Goal: Task Accomplishment & Management: Manage account settings

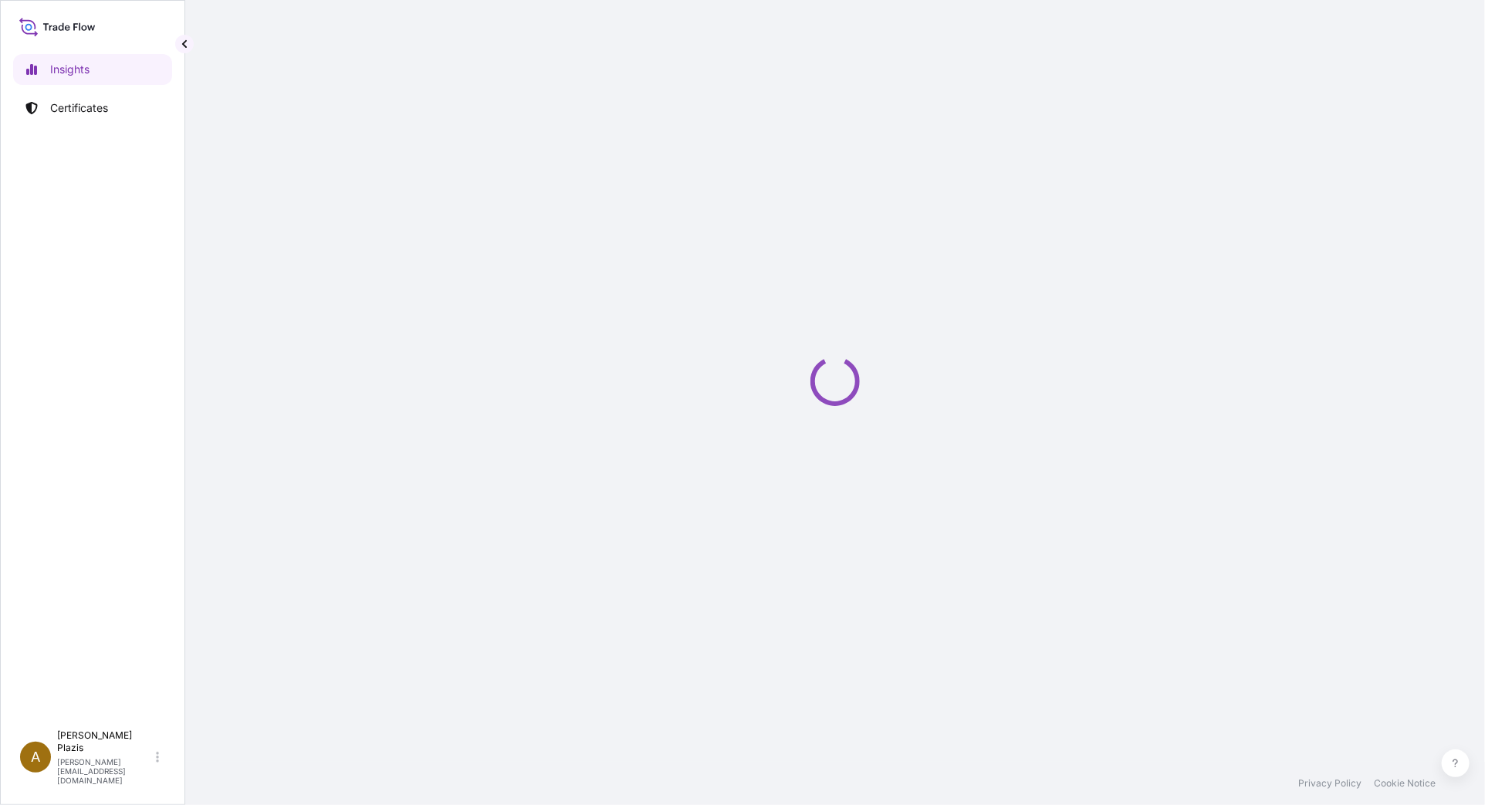
select select "2025"
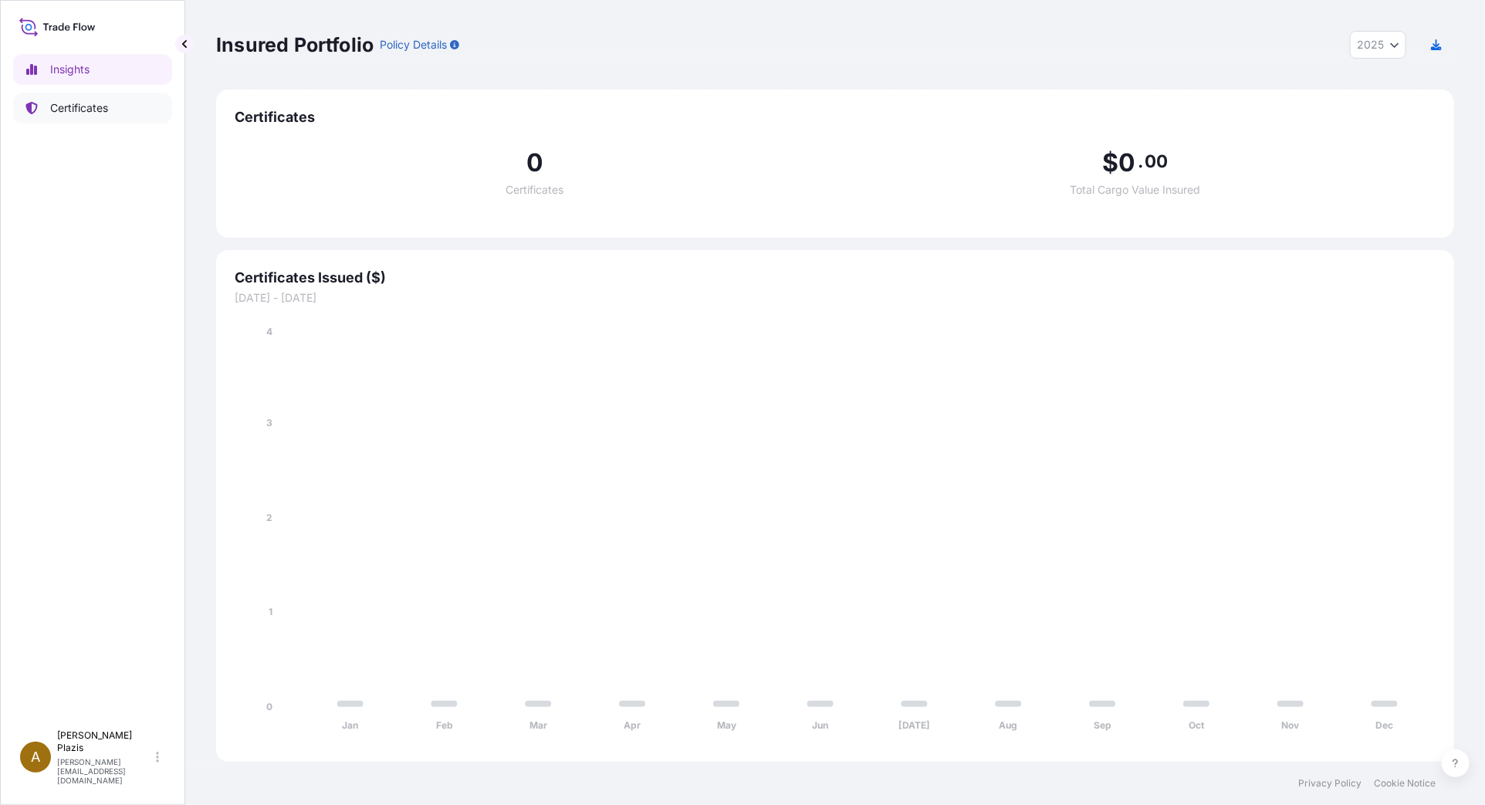
click at [42, 99] on link "Certificates" at bounding box center [92, 108] width 159 height 31
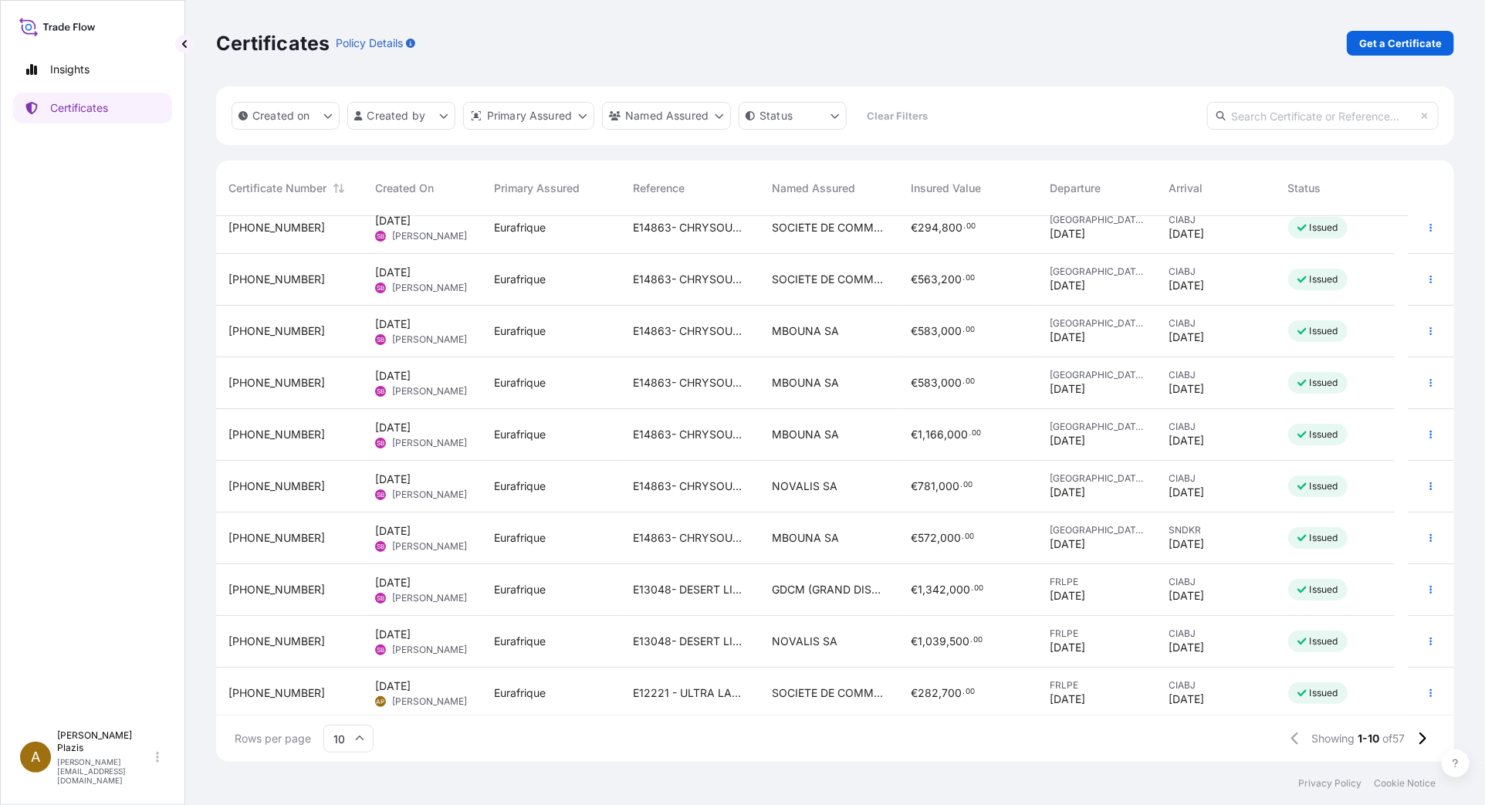
scroll to position [19, 0]
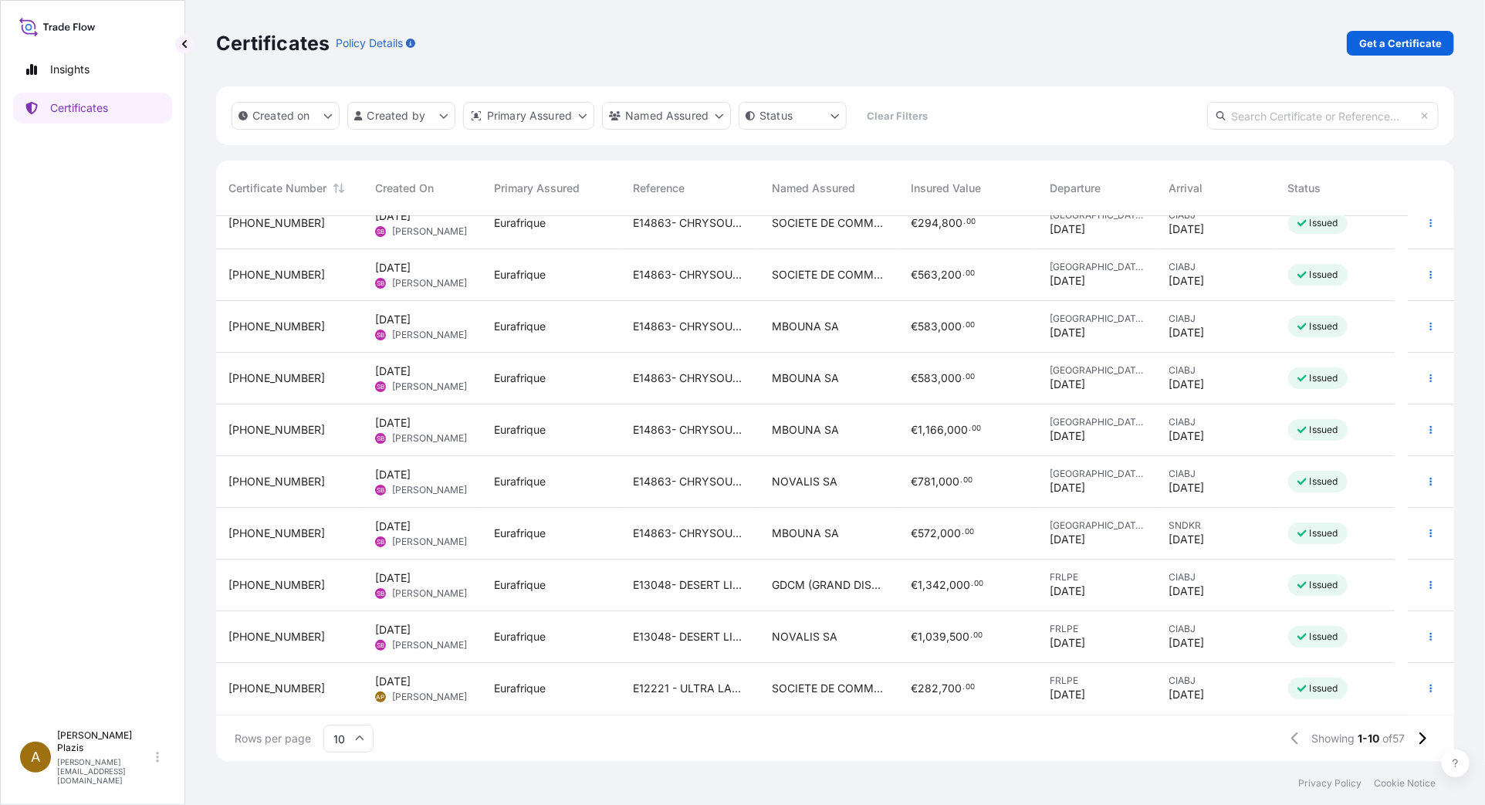
click at [248, 681] on span "31636-44-2" at bounding box center [276, 688] width 96 height 15
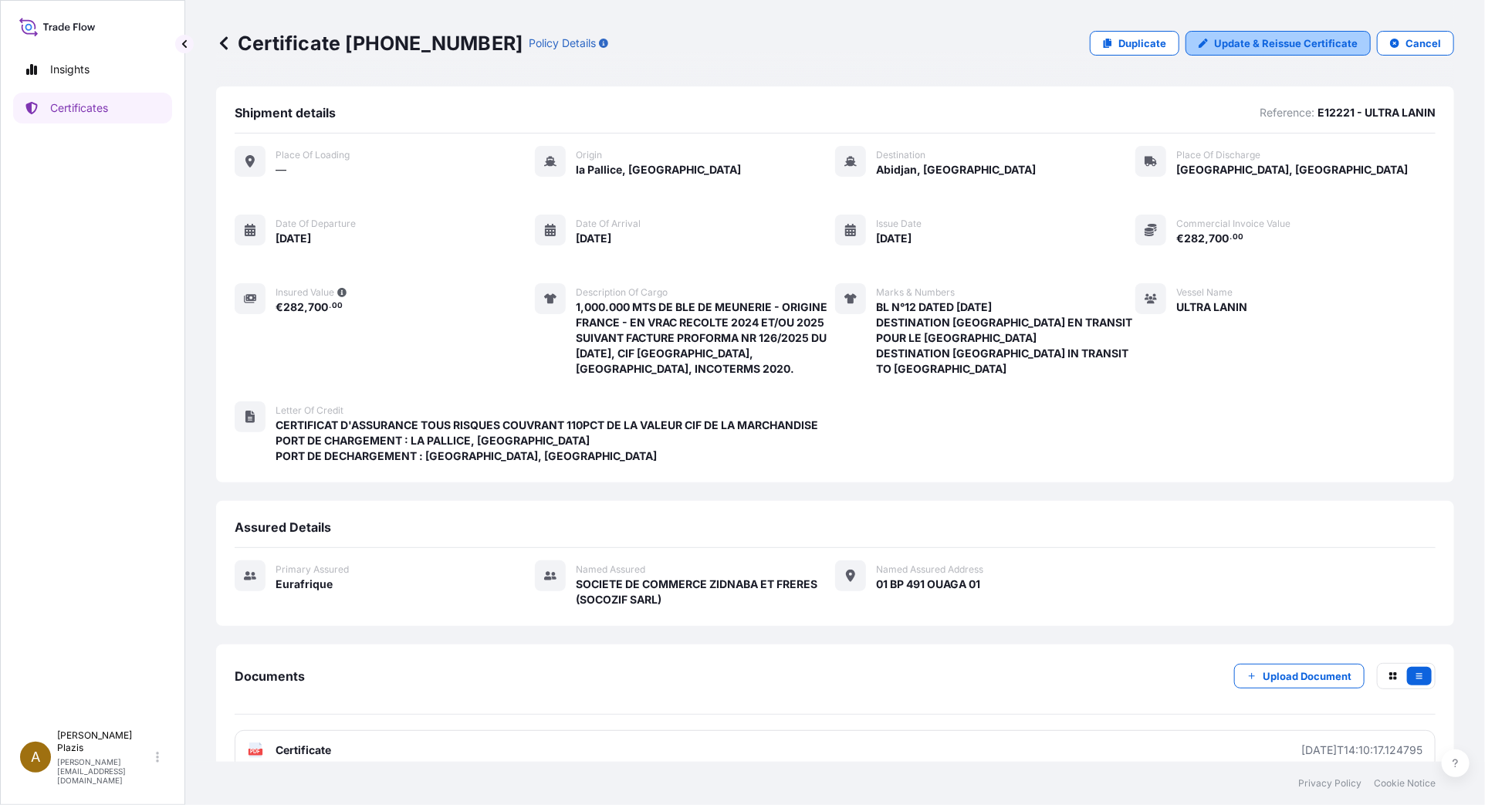
click at [1221, 42] on p "Update & Reissue Certificate" at bounding box center [1286, 42] width 144 height 15
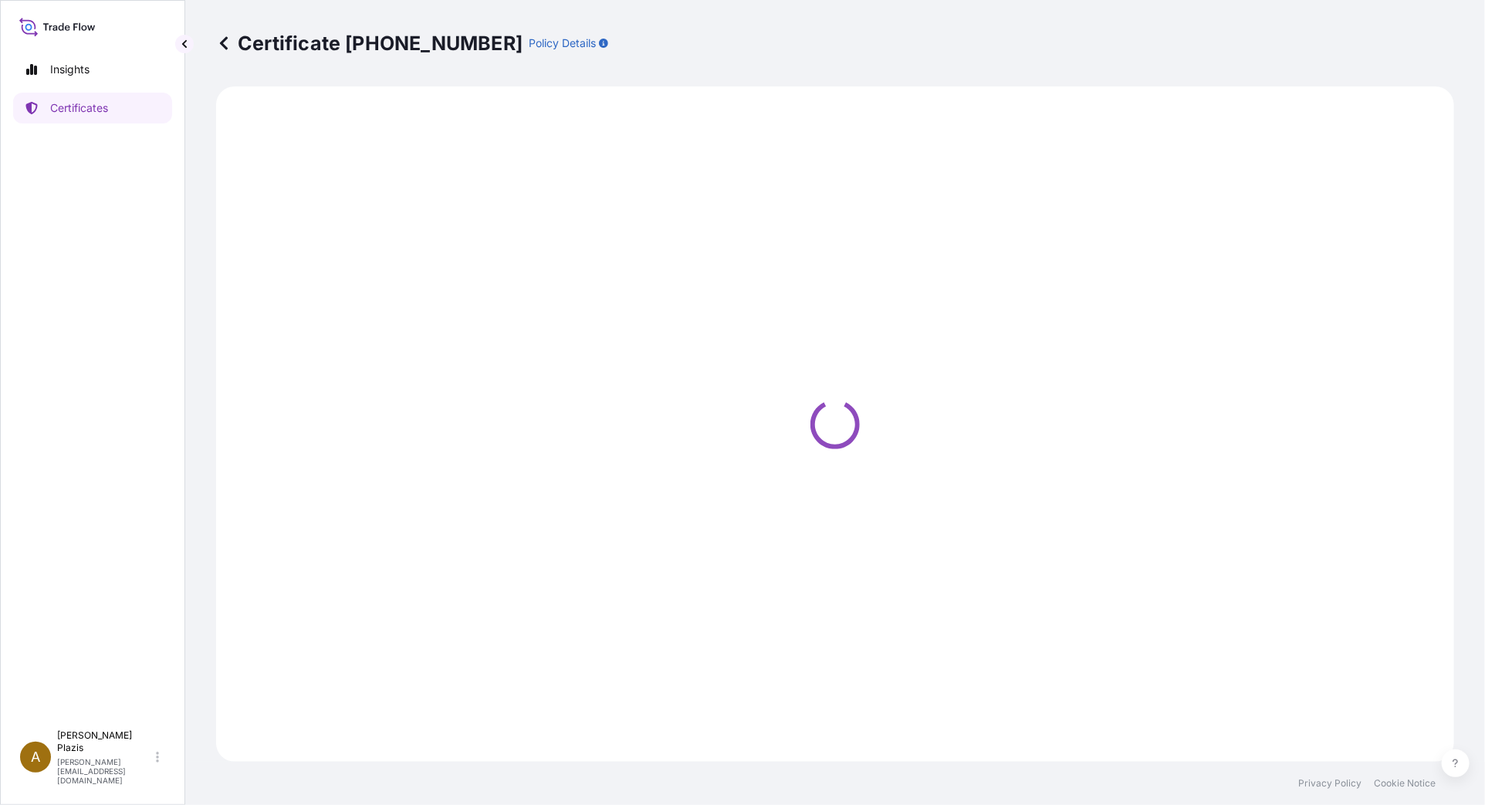
select select "Ocean Vessel"
select select "Road / Inland"
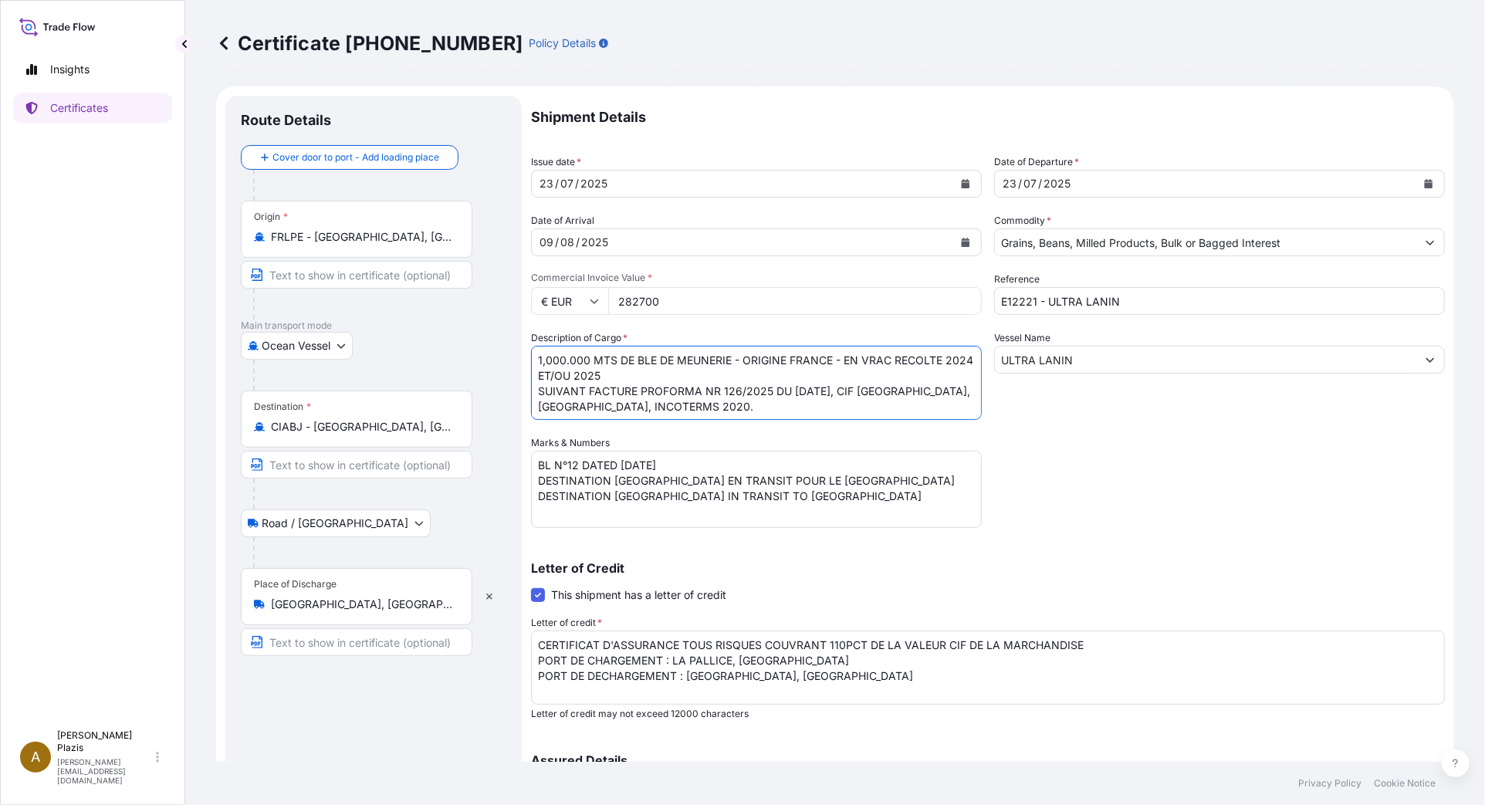
click at [613, 359] on textarea "1,000.000 MTS DE BLE DE MEUNERIE - ORIGINE FRANCE - EN VRAC RECOLTE 2024 ET/OU …" at bounding box center [756, 383] width 451 height 74
click at [714, 359] on textarea "1,000.000 MTS DE BLE DE MEUNERIE - ORIGINE FRANCE - EN VRAC RECOLTE 2024 ET/OU …" at bounding box center [756, 383] width 451 height 74
click at [807, 356] on textarea "1,000.000 MTS DE BLE DE MEUNERIE - ORIGINE FRANCE - EN VRAC RECOLTE 2024 ET/OU …" at bounding box center [756, 383] width 451 height 74
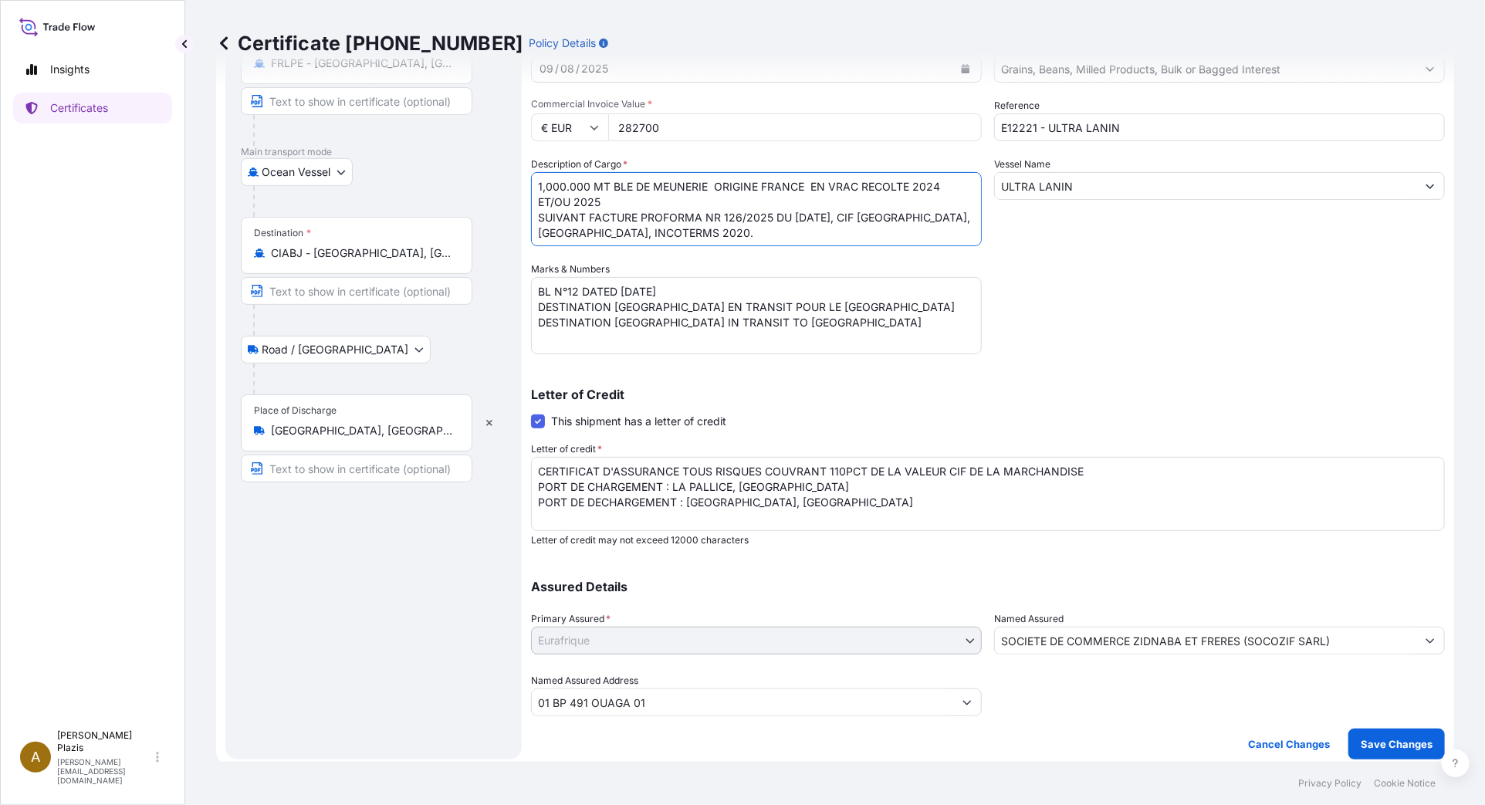
scroll to position [180, 0]
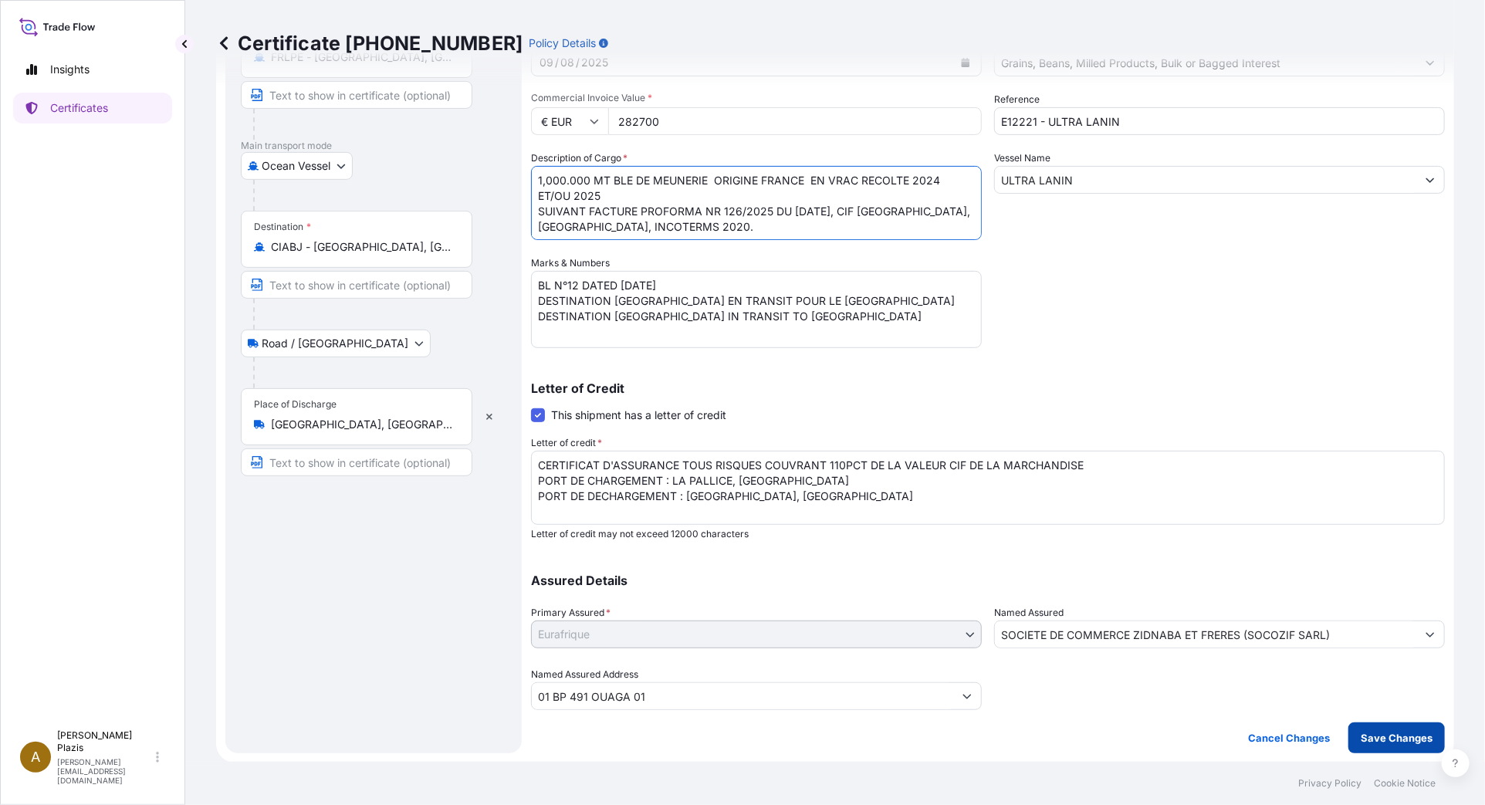
type textarea "1,000.000 MT BLE DE MEUNERIE ORIGINE FRANCE EN VRAC RECOLTE 2024 ET/OU 2025 SUI…"
click at [1368, 728] on button "Save Changes" at bounding box center [1396, 737] width 96 height 31
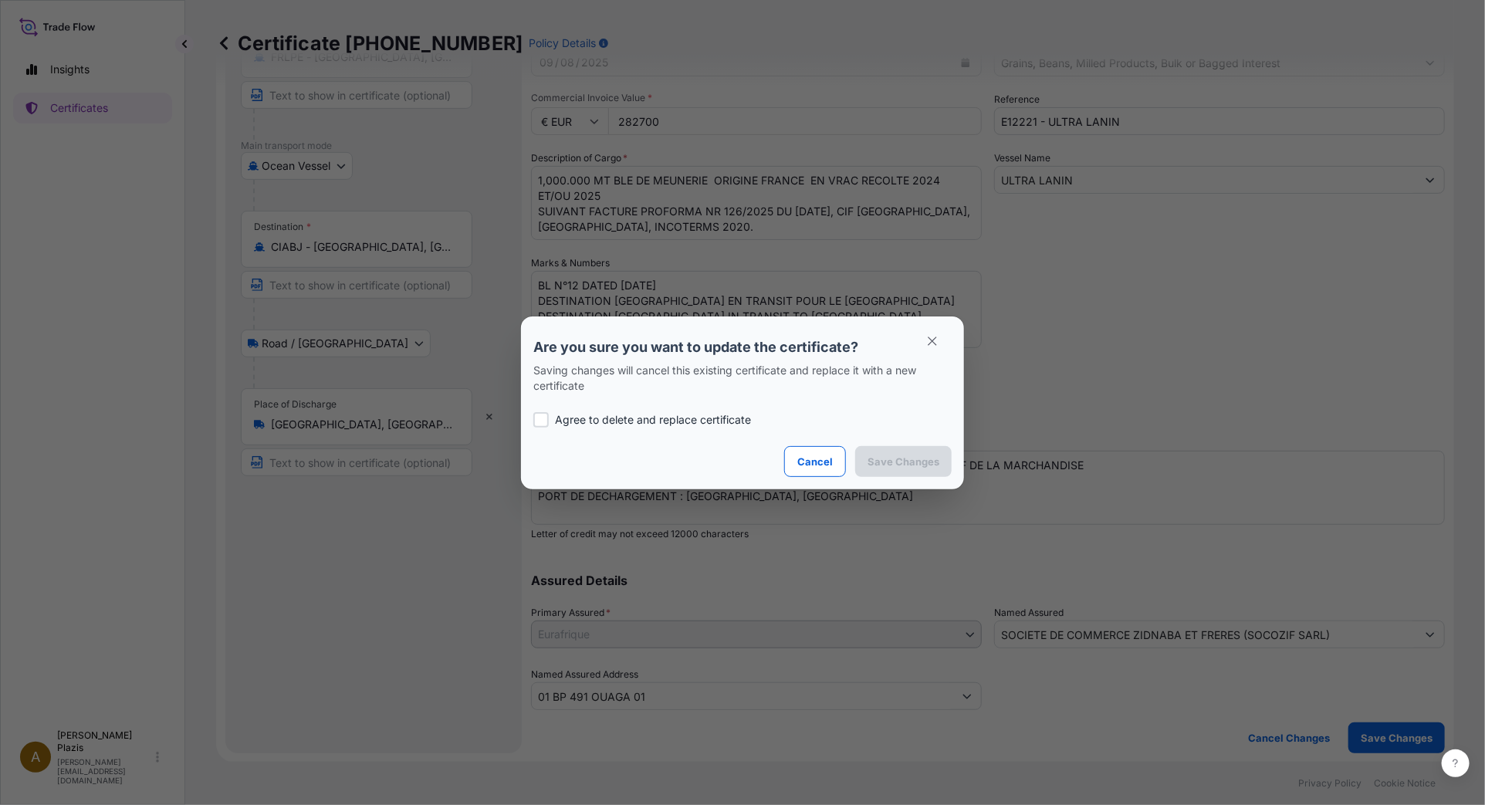
click at [731, 417] on p "Agree to delete and replace certificate" at bounding box center [653, 419] width 196 height 15
checkbox input "true"
click at [803, 456] on p "Cancel" at bounding box center [814, 461] width 35 height 15
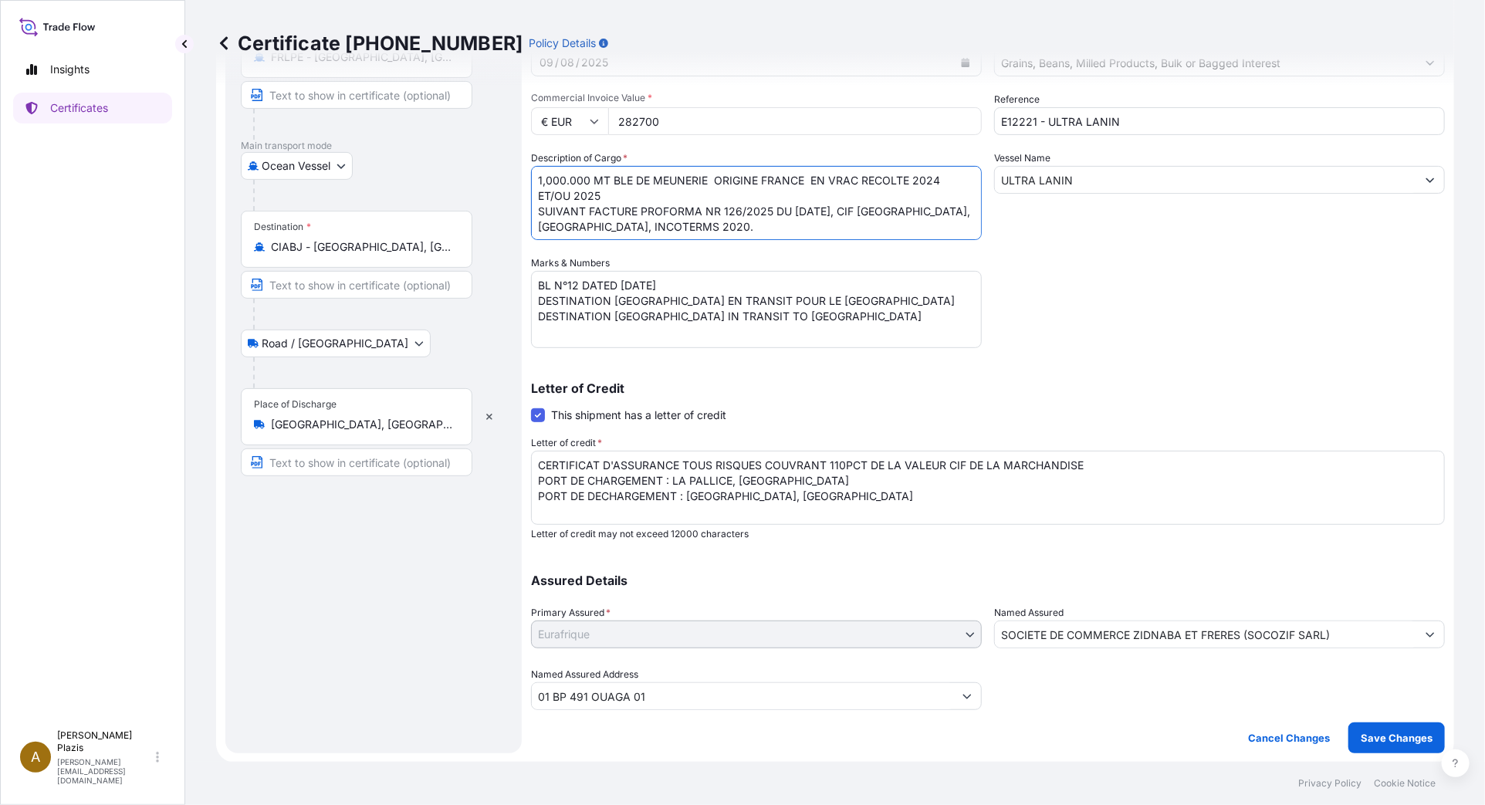
click at [569, 183] on textarea "1,000.000 MTS DE BLE DE MEUNERIE - ORIGINE FRANCE - EN VRAC RECOLTE 2024 ET/OU …" at bounding box center [756, 203] width 451 height 74
type textarea "1 000 MT BLE DE MEUNERIE ORIGINE FRANCE EN VRAC RECOLTE 2024 ET/OU 2025 SUIVANT…"
click at [1387, 736] on p "Save Changes" at bounding box center [1396, 737] width 72 height 15
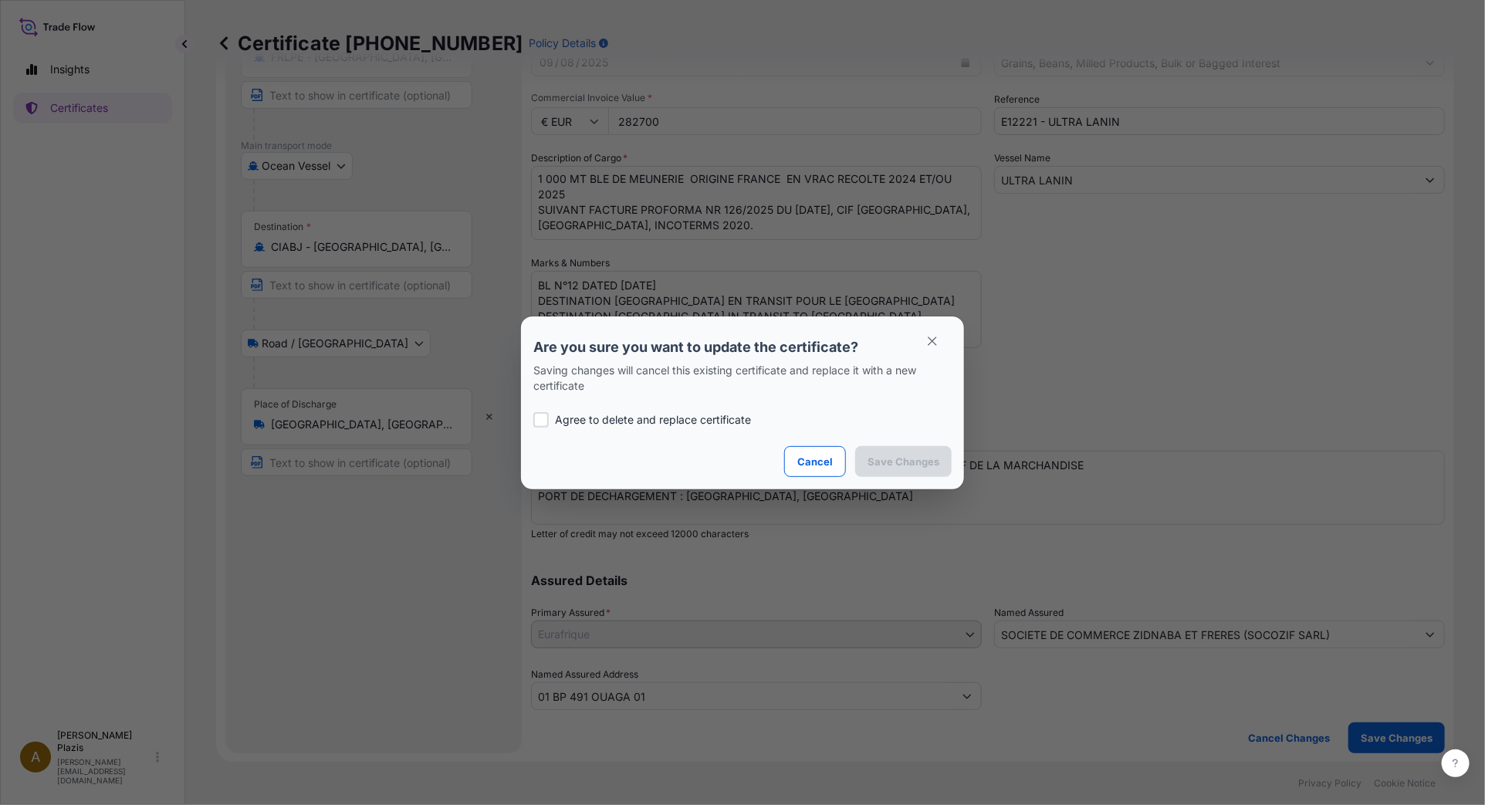
click at [707, 417] on p "Agree to delete and replace certificate" at bounding box center [653, 419] width 196 height 15
checkbox input "true"
click at [935, 459] on p "Save Changes" at bounding box center [903, 461] width 72 height 15
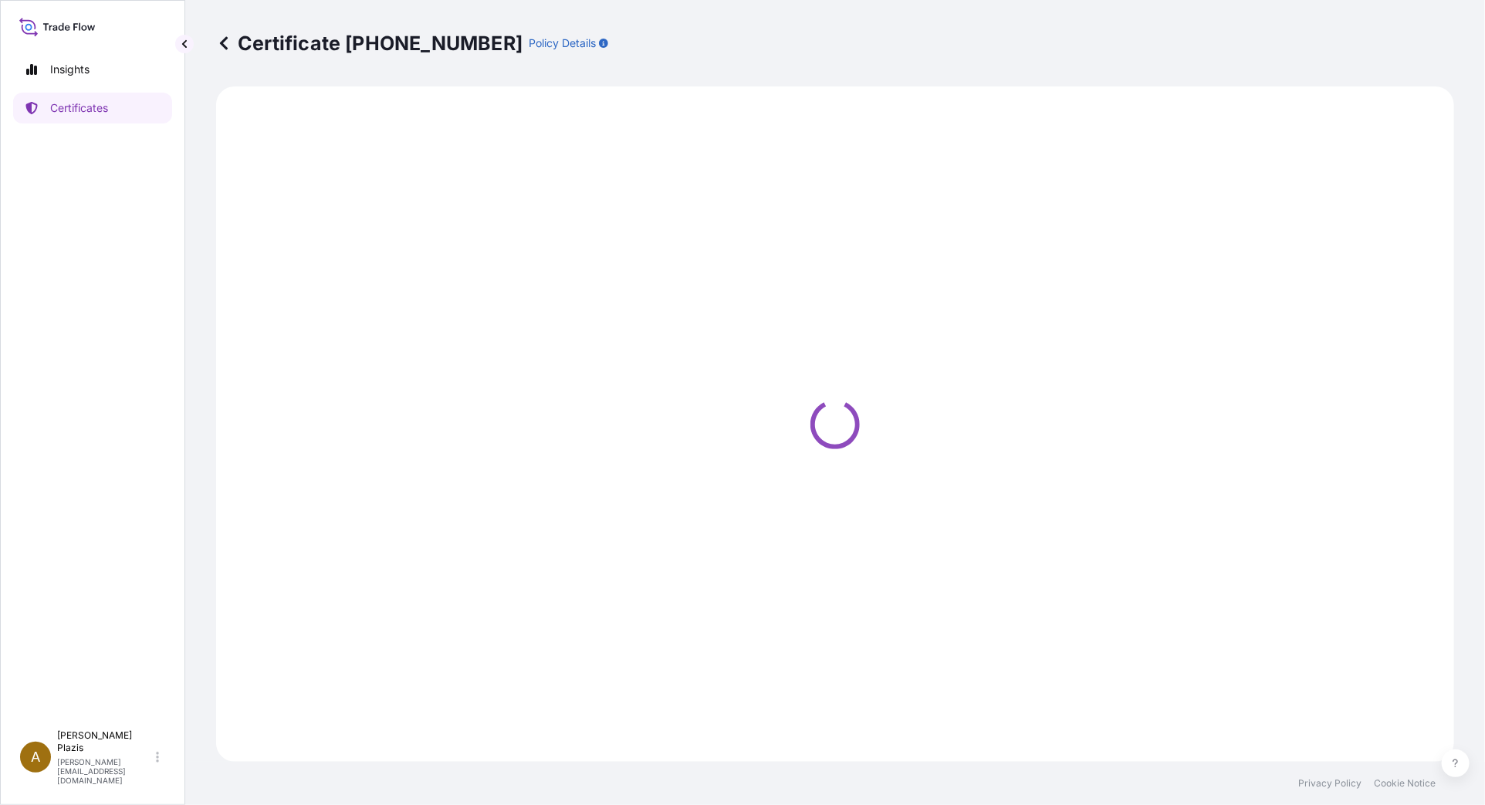
select select "Ocean Vessel"
select select "Road / Inland"
select select "31636"
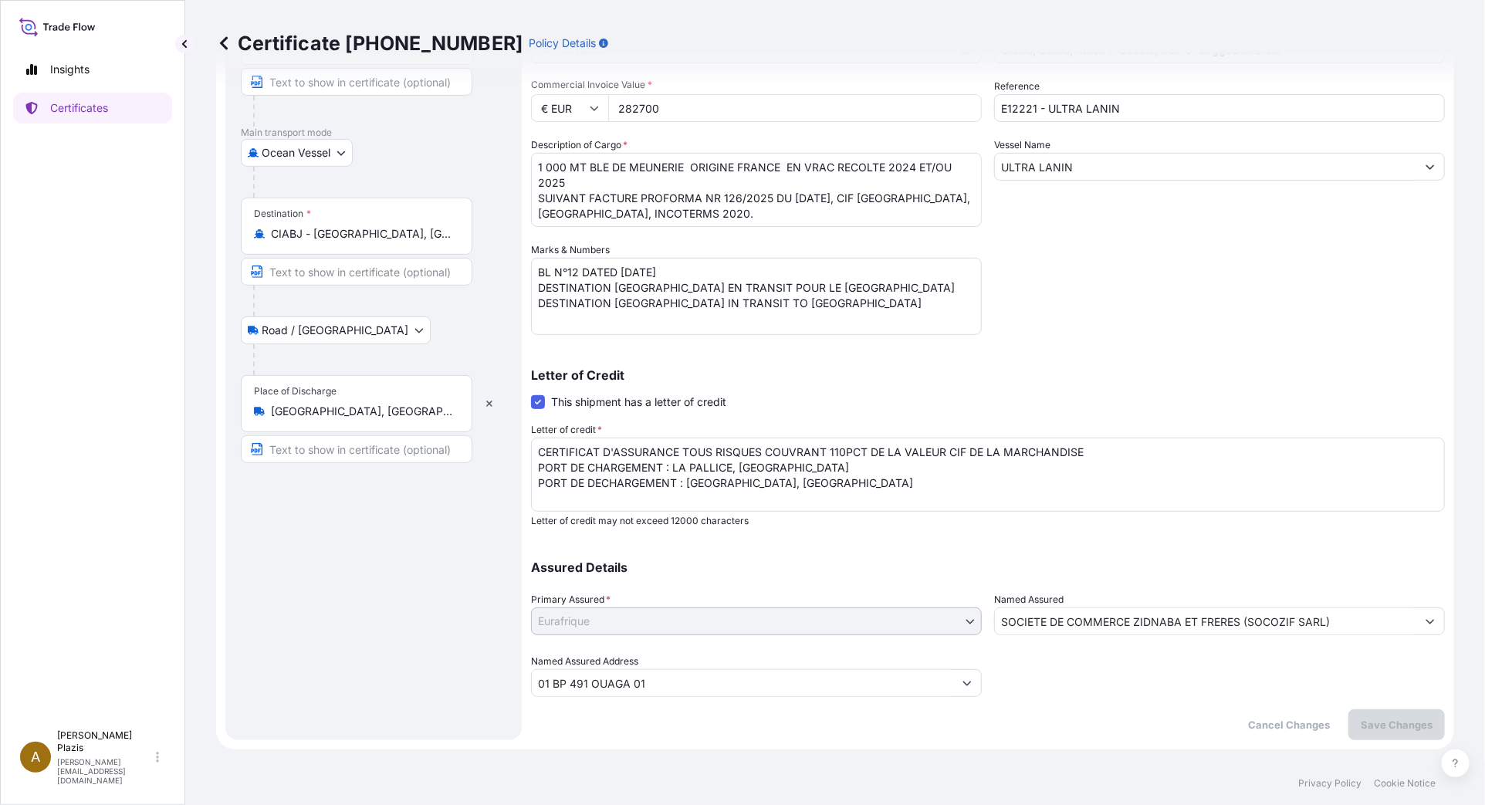
scroll to position [171, 0]
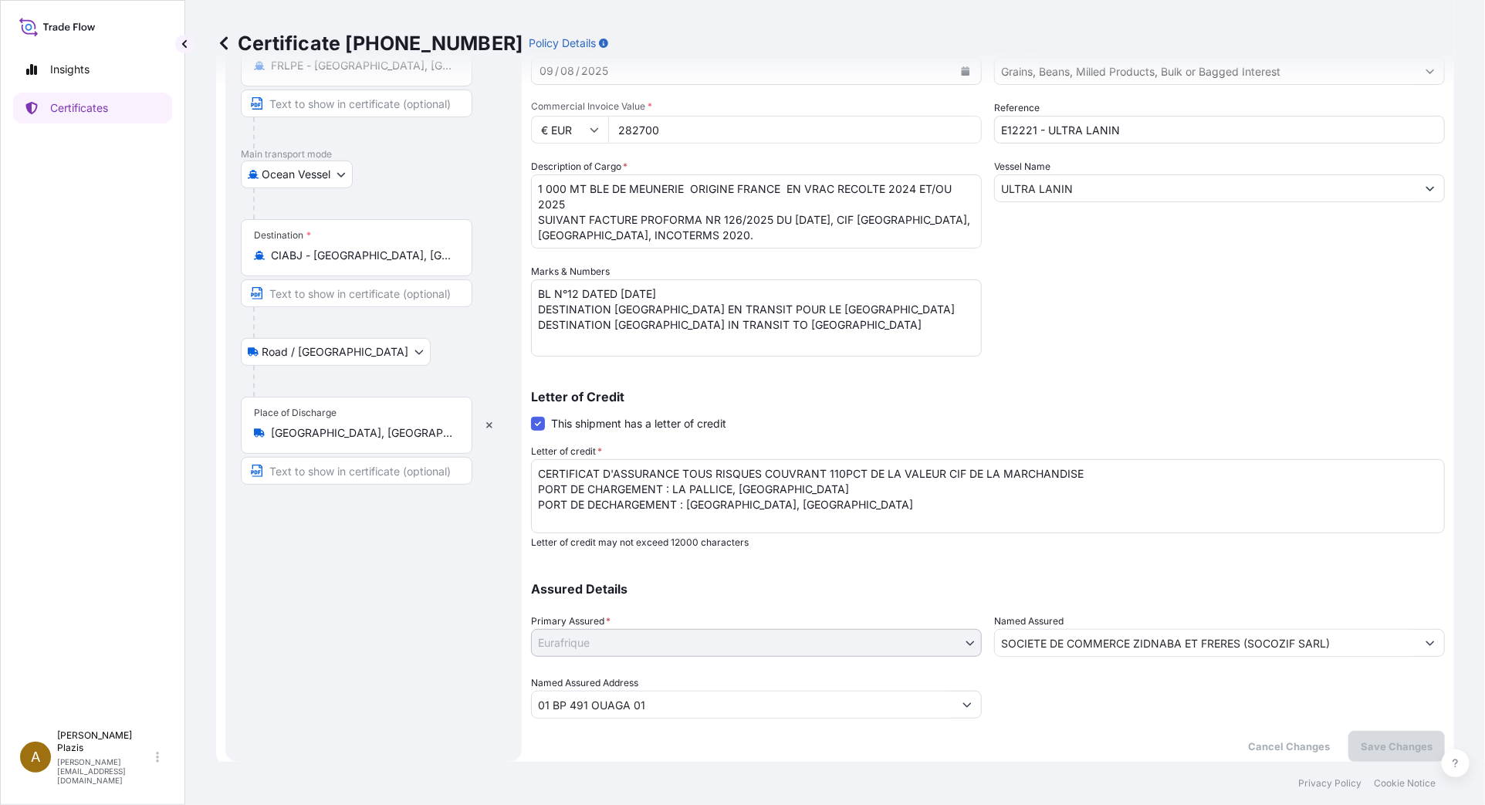
click at [765, 566] on div "Assured Details Primary Assured * Eurafrique Eurafrique Named Assured SOCIETE D…" at bounding box center [988, 641] width 914 height 154
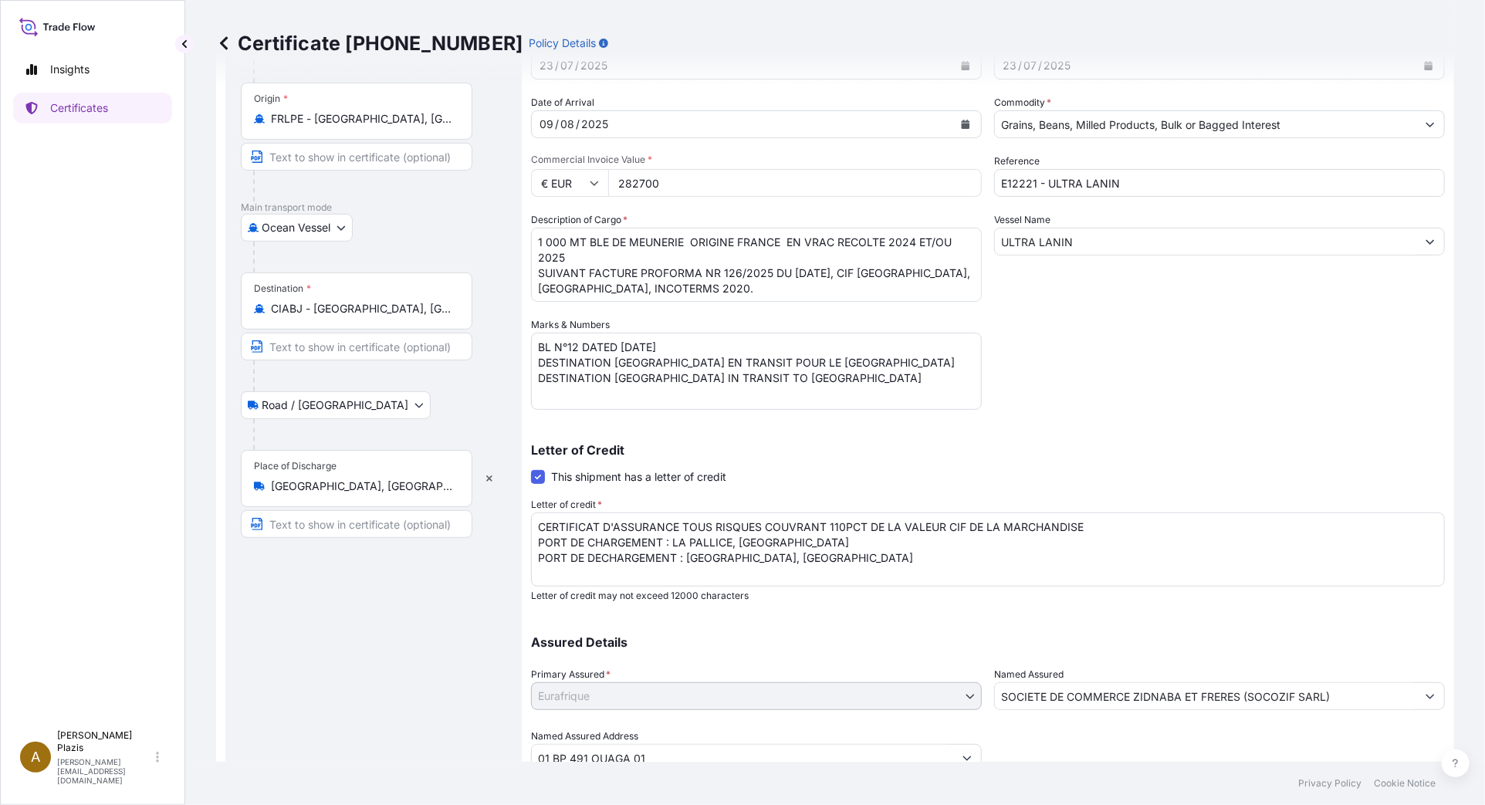
scroll to position [0, 0]
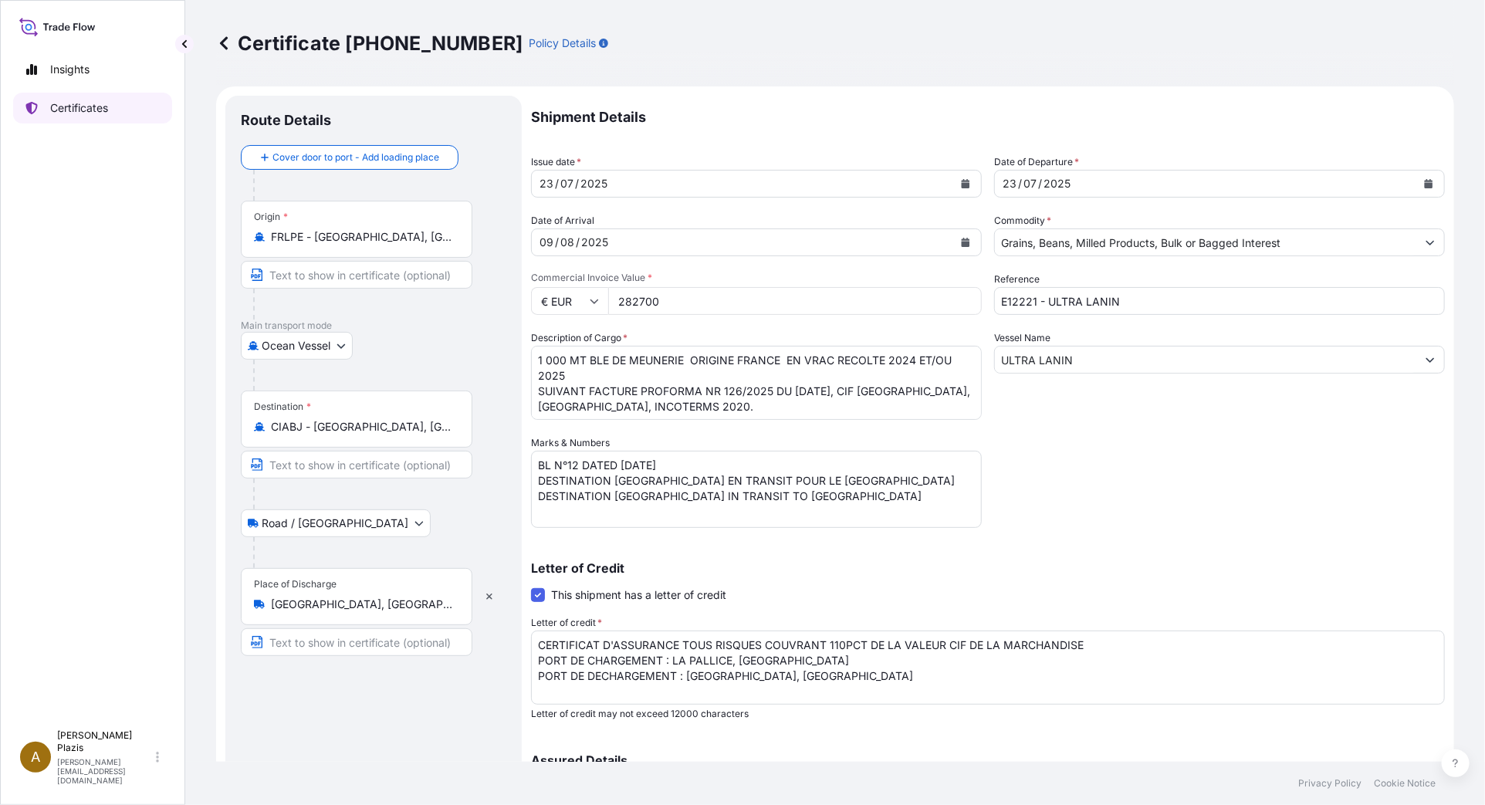
click at [106, 110] on p "Certificates" at bounding box center [79, 107] width 58 height 15
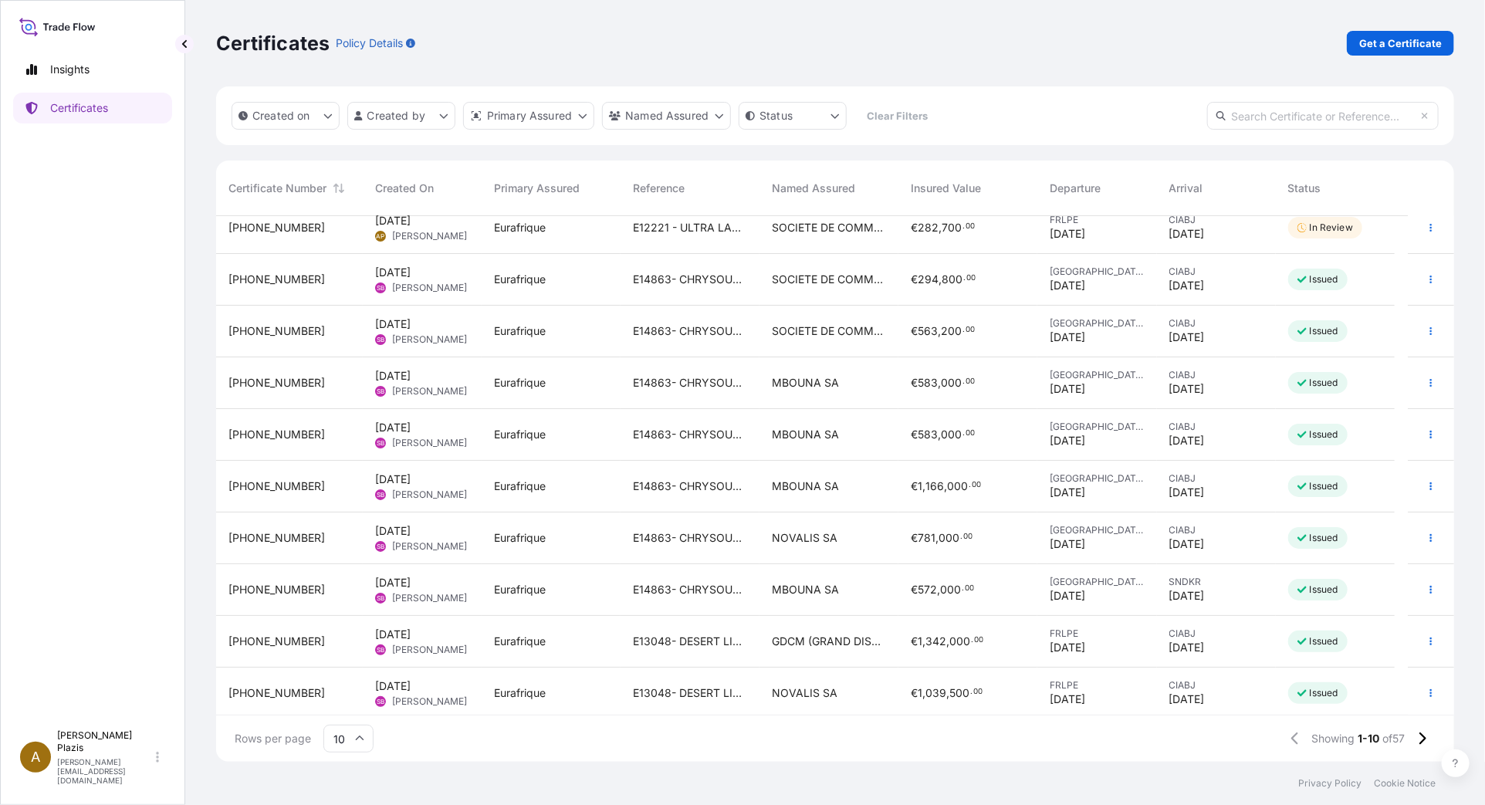
scroll to position [19, 0]
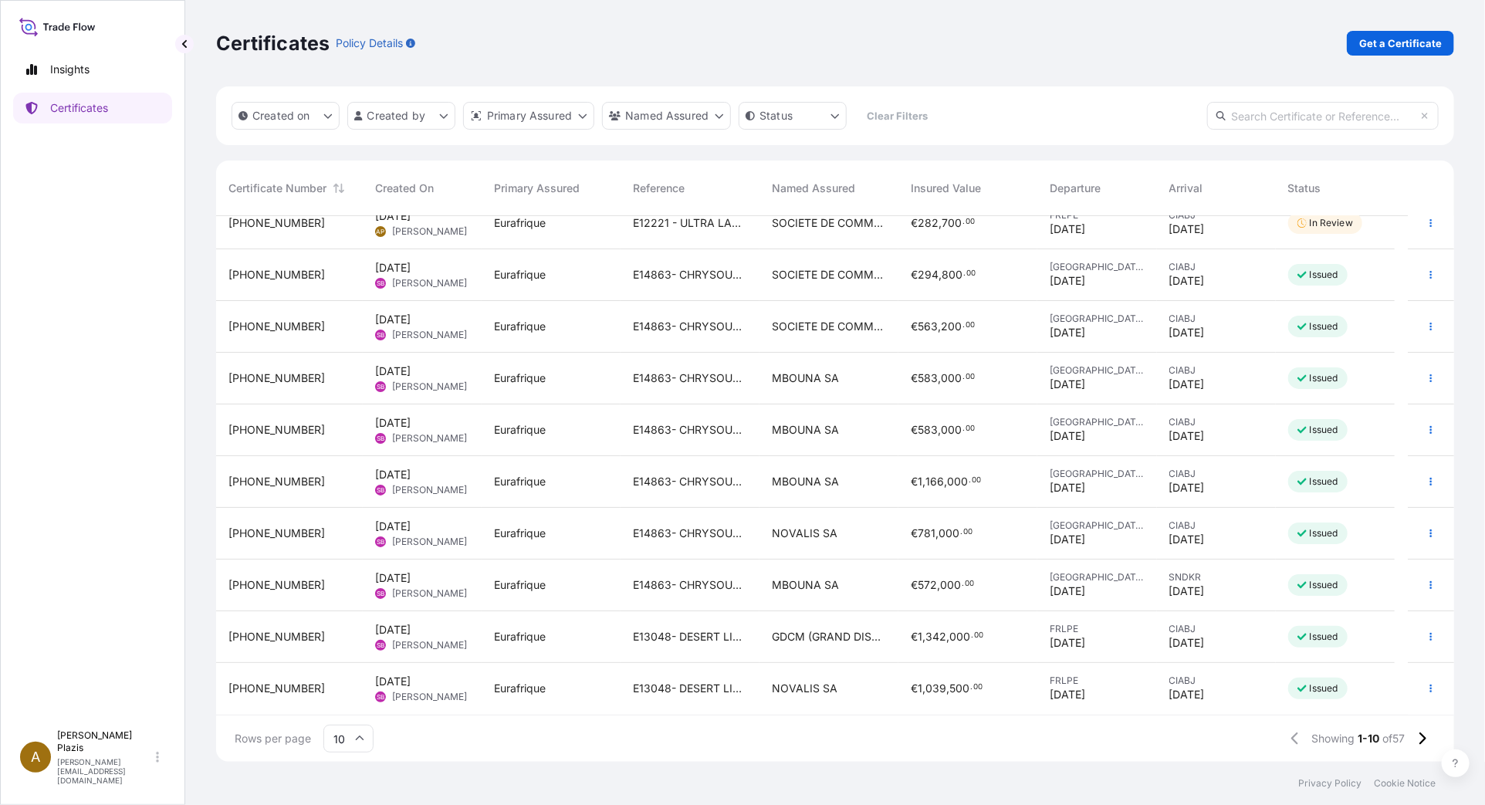
click at [356, 738] on icon at bounding box center [359, 738] width 9 height 9
click at [348, 653] on div "25" at bounding box center [348, 663] width 38 height 29
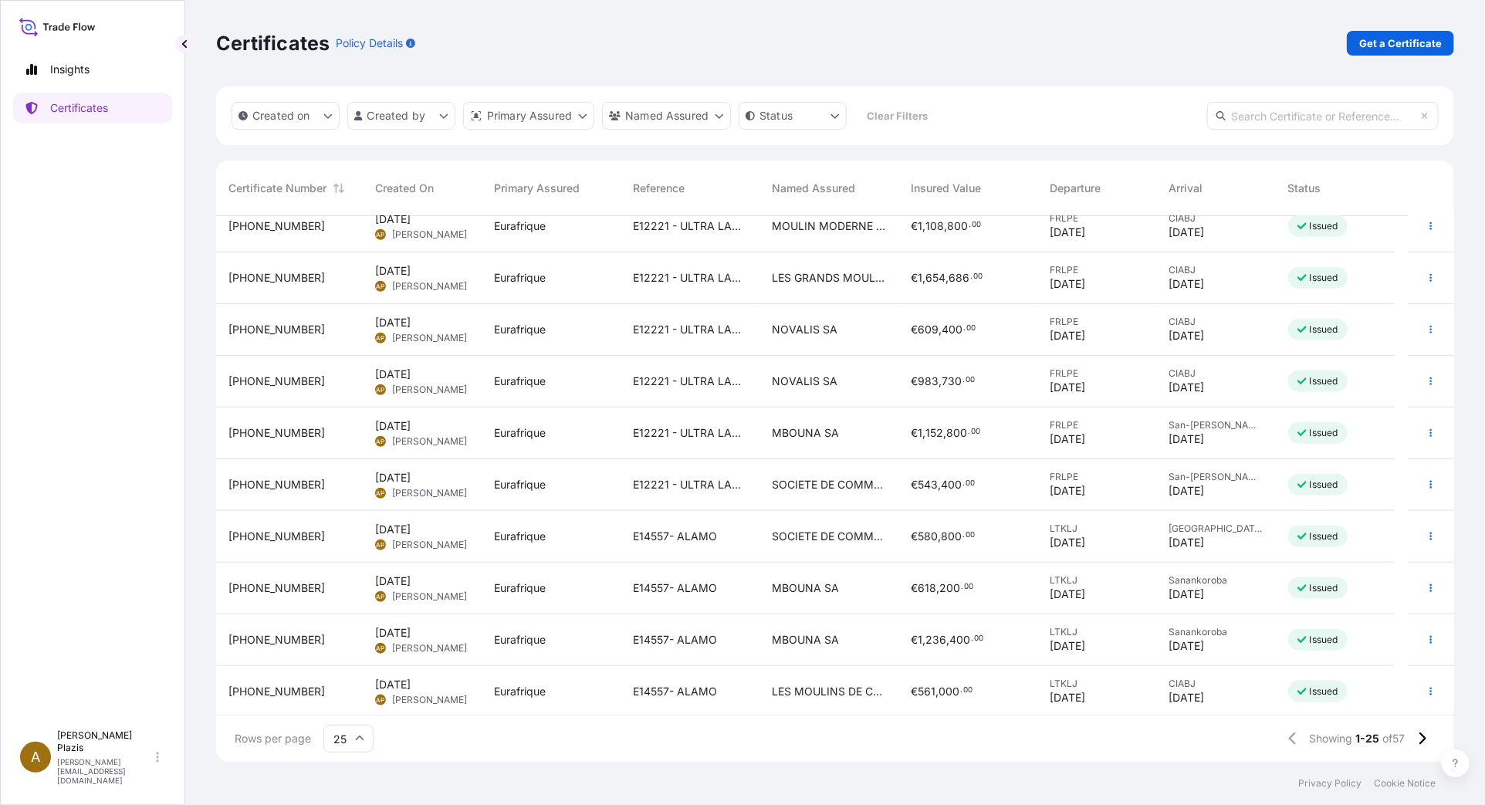
scroll to position [793, 0]
click at [260, 471] on div "31636-37-1" at bounding box center [289, 483] width 147 height 52
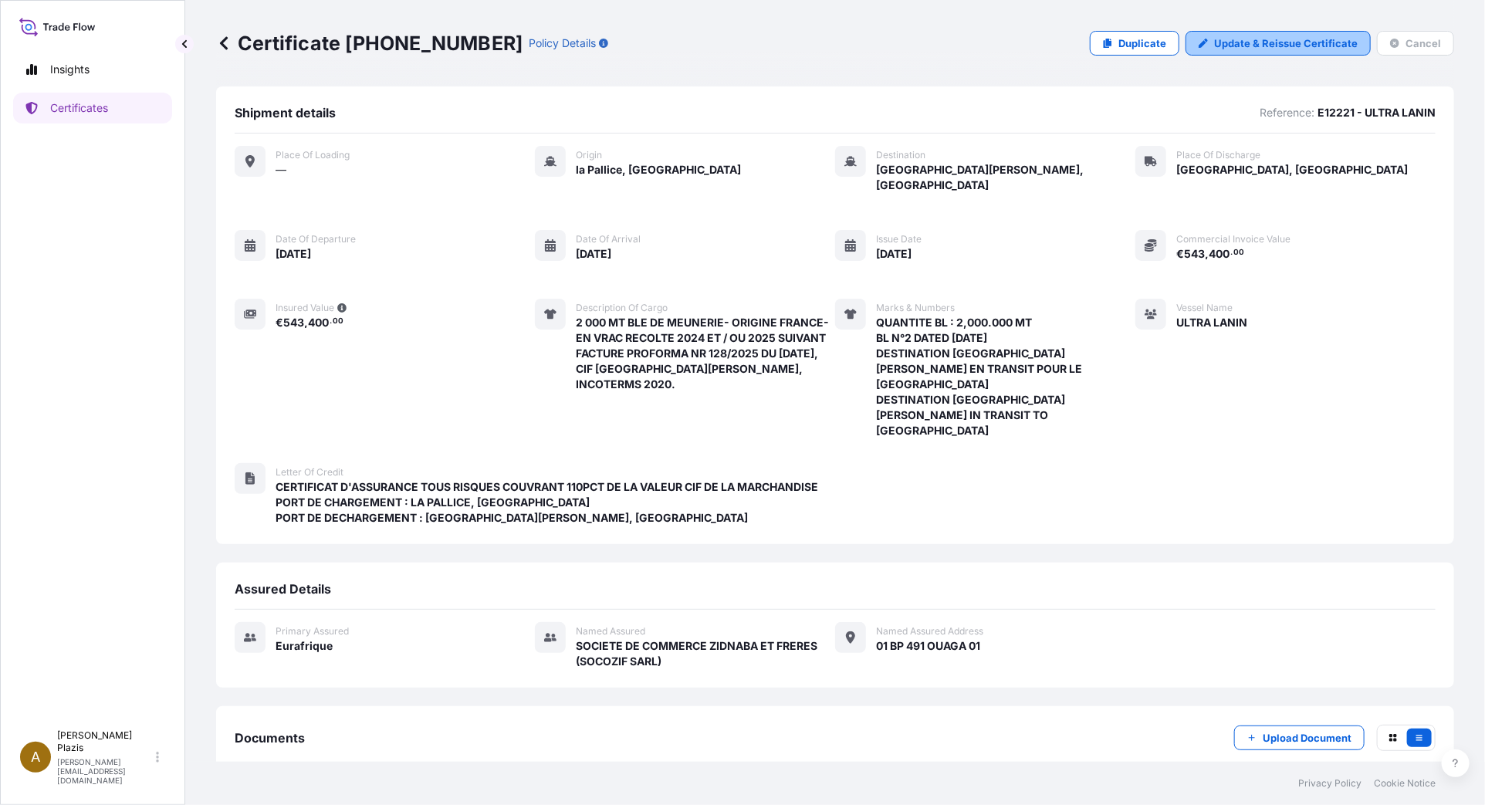
click at [1232, 42] on p "Update & Reissue Certificate" at bounding box center [1286, 42] width 144 height 15
select select "Ocean Vessel"
select select "Road / Inland"
select select "31636"
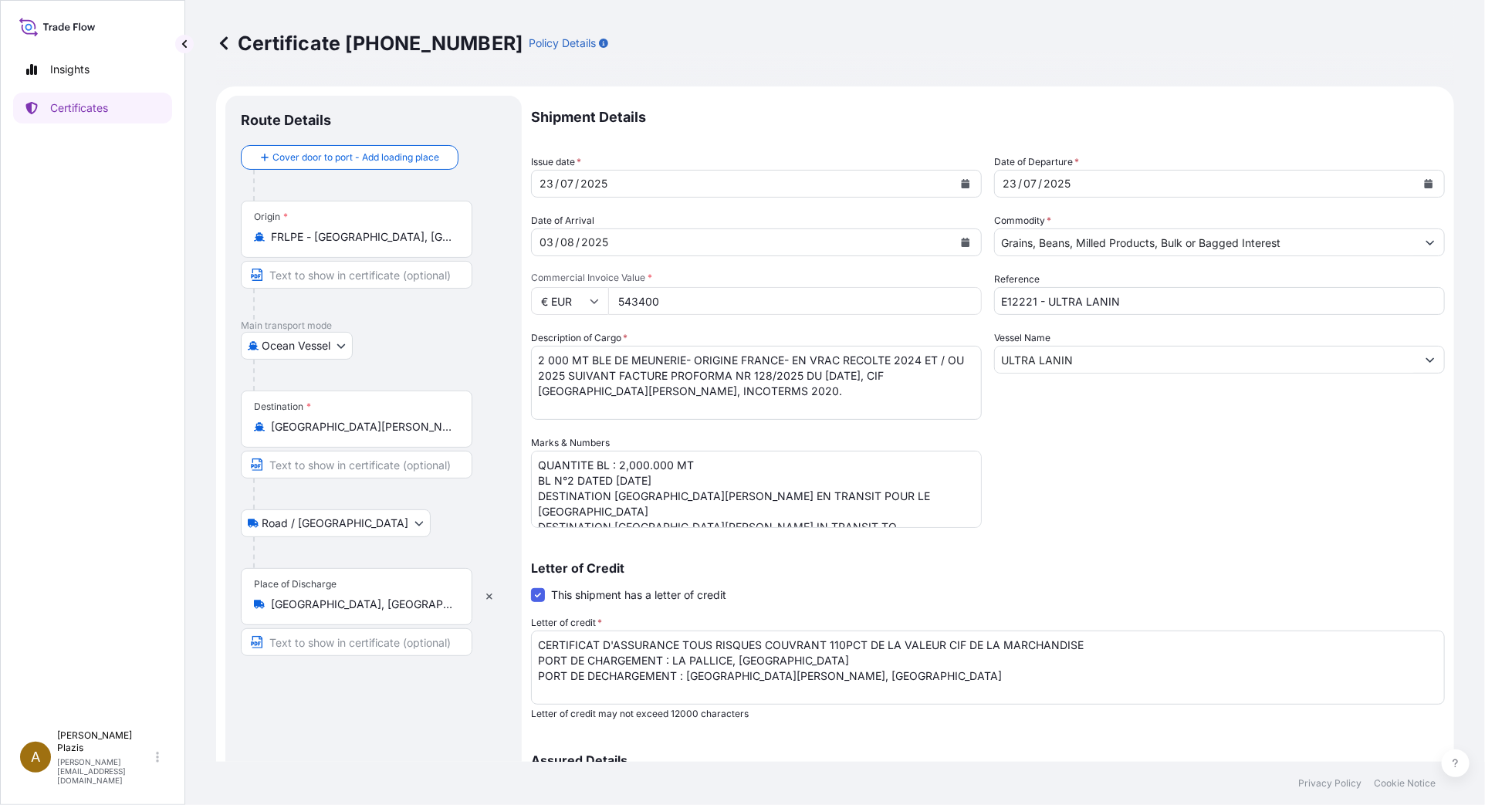
click at [691, 358] on textarea "2 000 MT BLE DE MEUNERIE- ORIGINE FRANCE- EN VRAC RECOLTE 2024 ET / OU 2025 SUI…" at bounding box center [756, 383] width 451 height 74
click at [787, 361] on textarea "2 000 MT BLE DE MEUNERIE- ORIGINE FRANCE- EN VRAC RECOLTE 2024 ET / OU 2025 SUI…" at bounding box center [756, 383] width 451 height 74
click at [620, 388] on textarea "2 000 MT BLE DE MEUNERIE- ORIGINE FRANCE- EN VRAC RECOLTE 2024 ET / OU 2025 SUI…" at bounding box center [756, 383] width 451 height 74
click at [843, 402] on textarea "2 000 MT BLE DE MEUNERIE- ORIGINE FRANCE- EN VRAC RECOLTE 2024 ET / OU 2025 SUI…" at bounding box center [756, 383] width 451 height 74
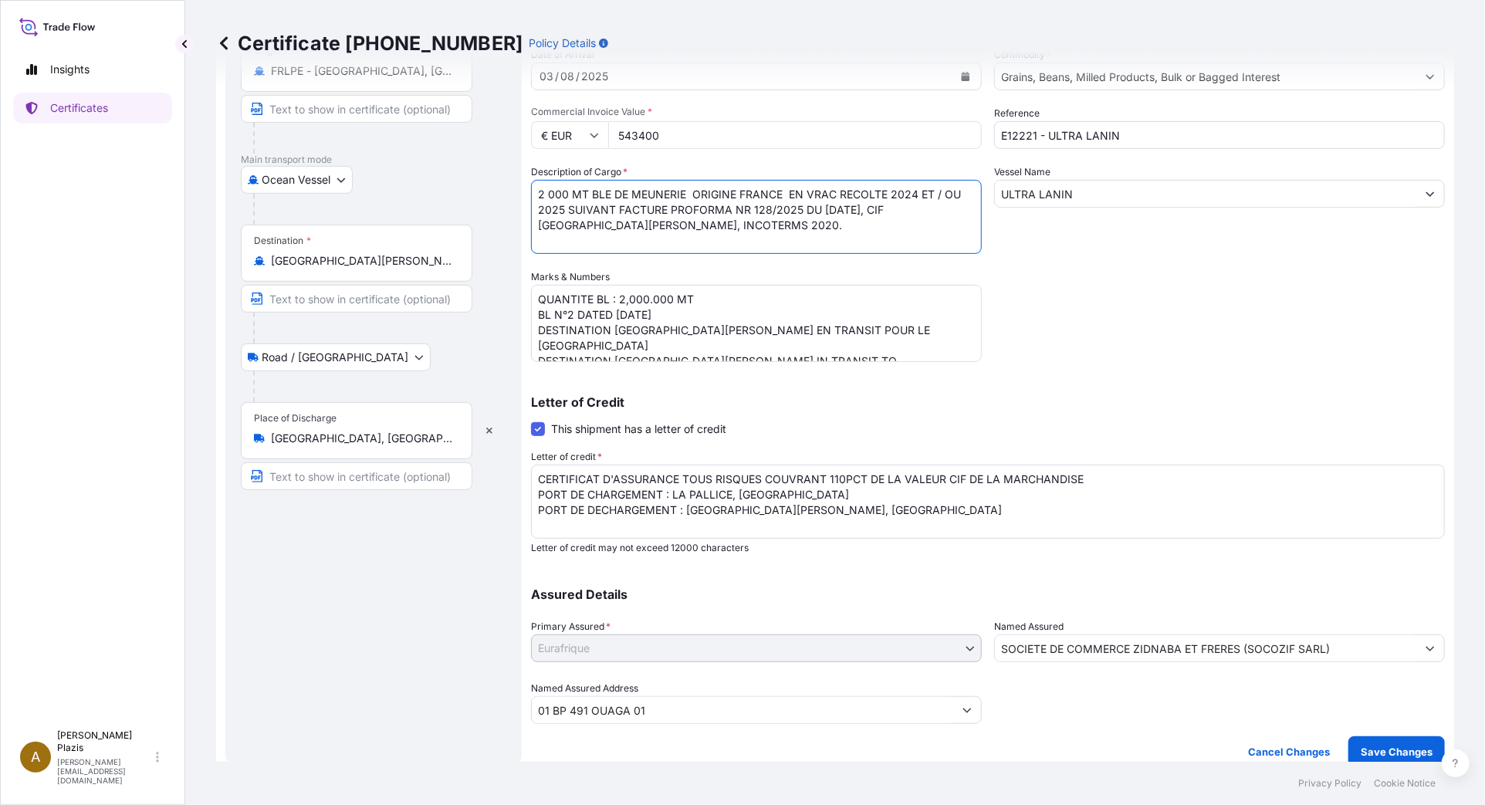
scroll to position [180, 0]
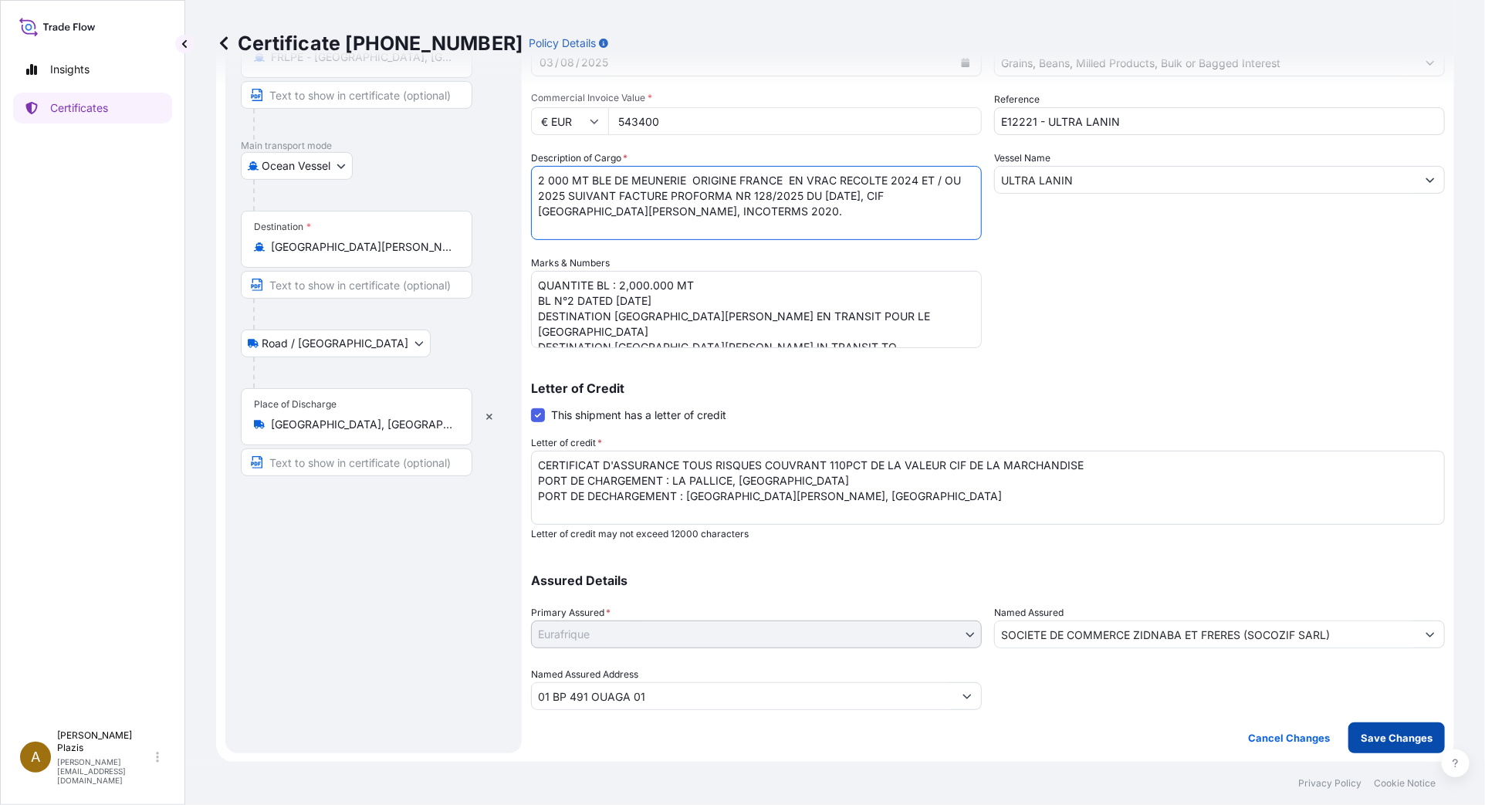
type textarea "2 000 MT BLE DE MEUNERIE ORIGINE FRANCE EN VRAC RECOLTE 2024 ET / OU 2025 SUIVA…"
click at [1394, 735] on p "Save Changes" at bounding box center [1396, 737] width 72 height 15
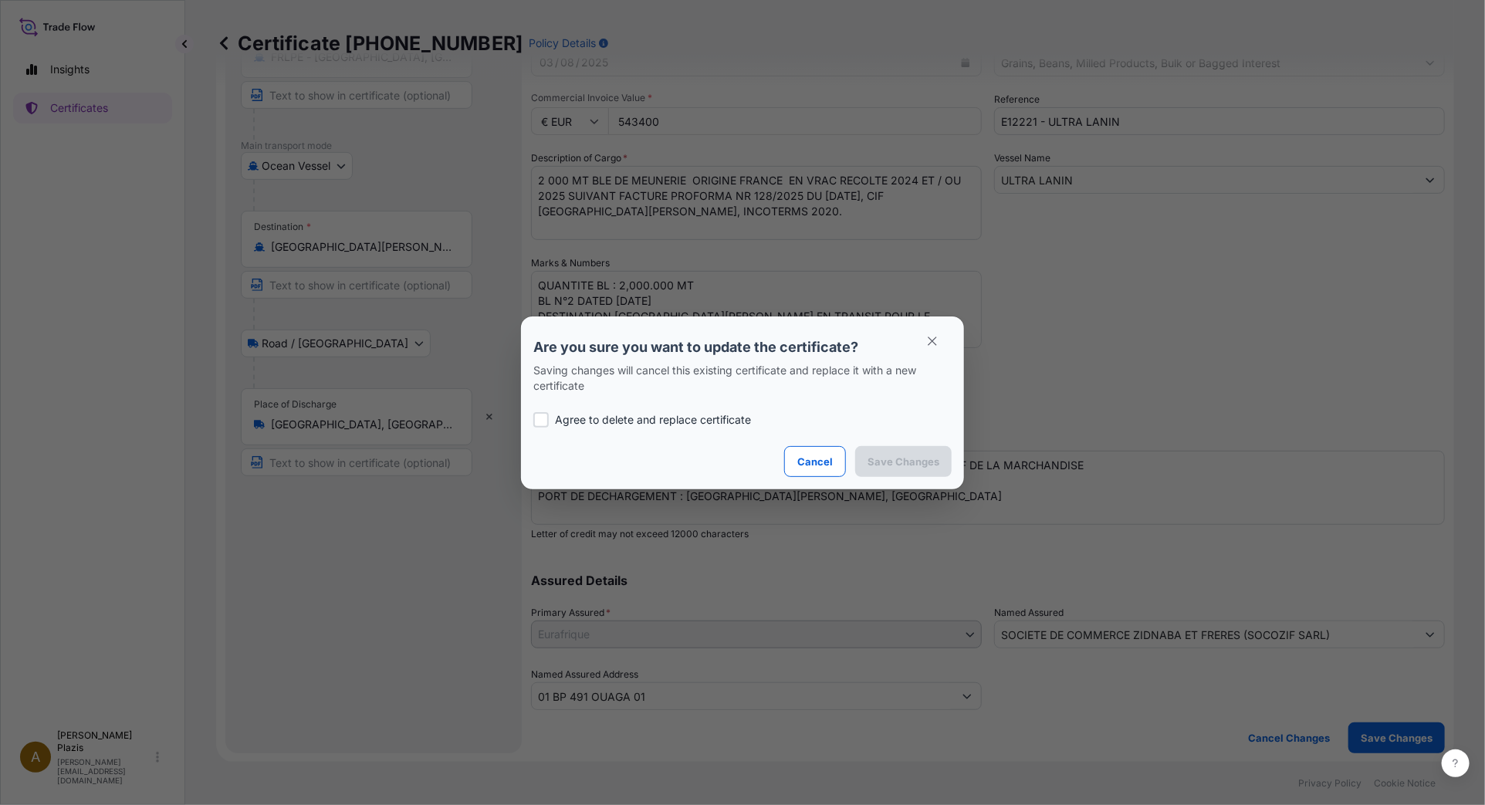
click at [544, 419] on div at bounding box center [540, 419] width 15 height 15
checkbox input "true"
click at [932, 459] on p "Save Changes" at bounding box center [903, 461] width 72 height 15
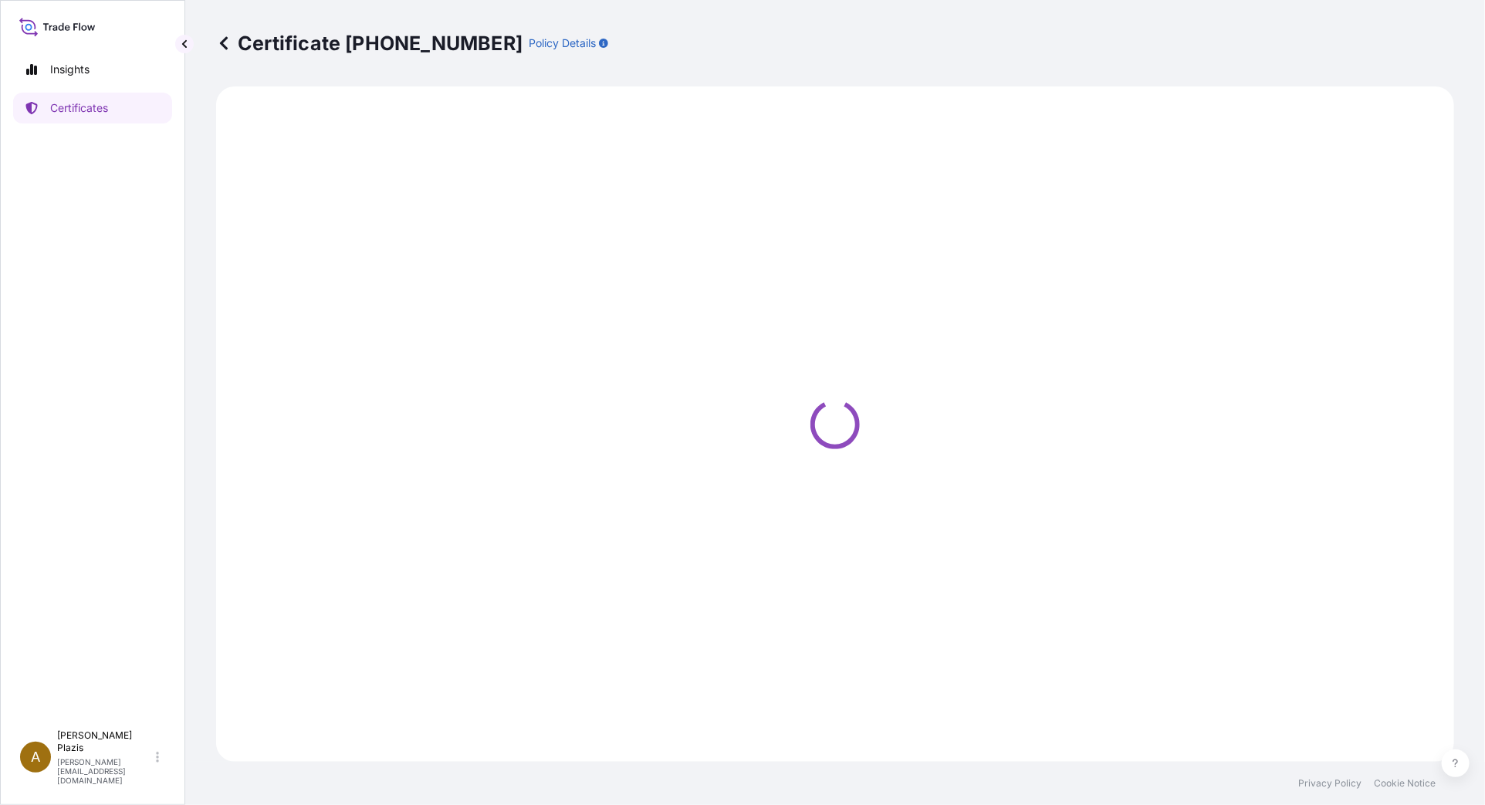
select select "Ocean Vessel"
select select "Road / Inland"
select select "31636"
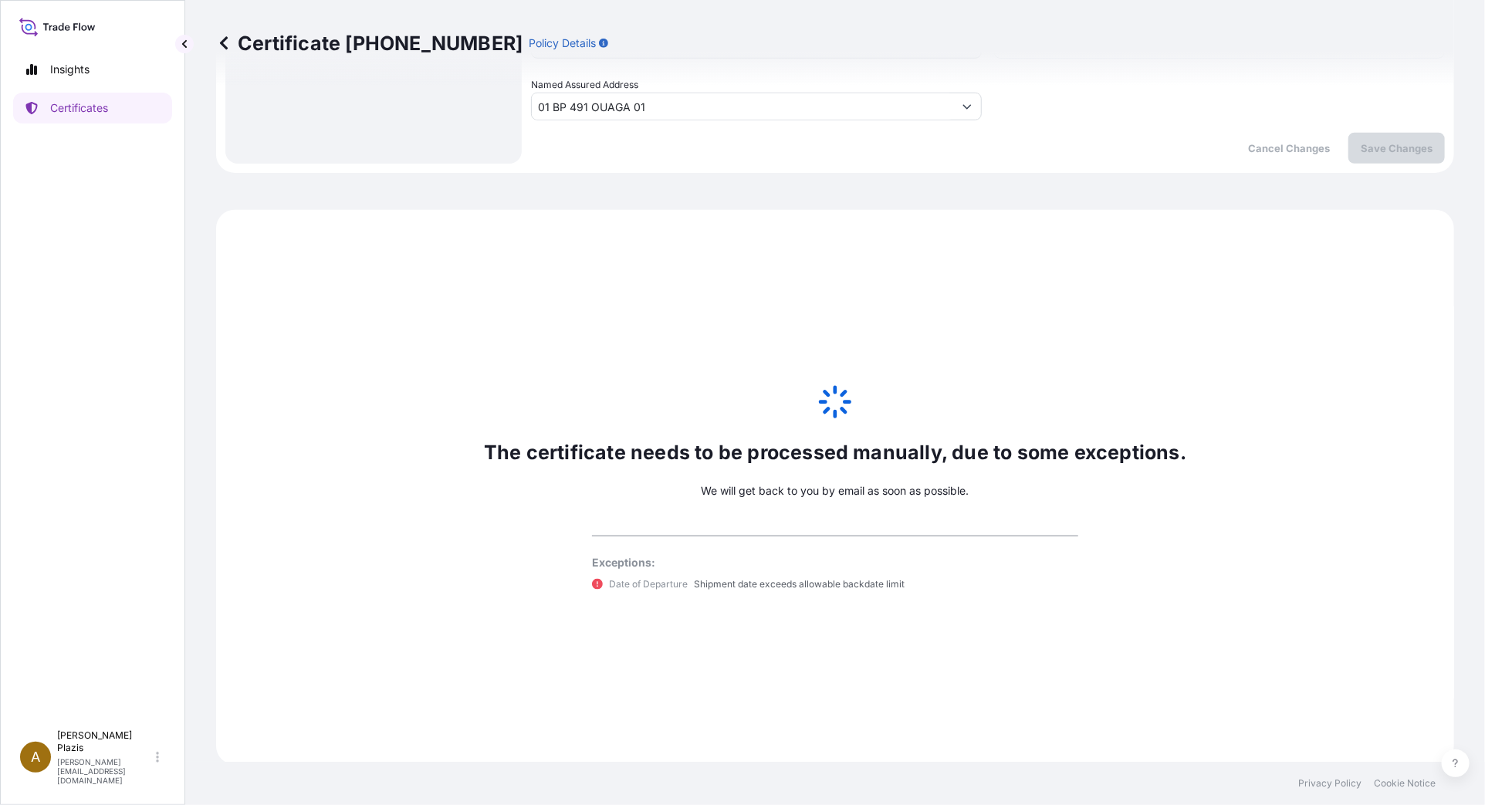
scroll to position [772, 0]
click at [60, 76] on p "Insights" at bounding box center [69, 69] width 39 height 15
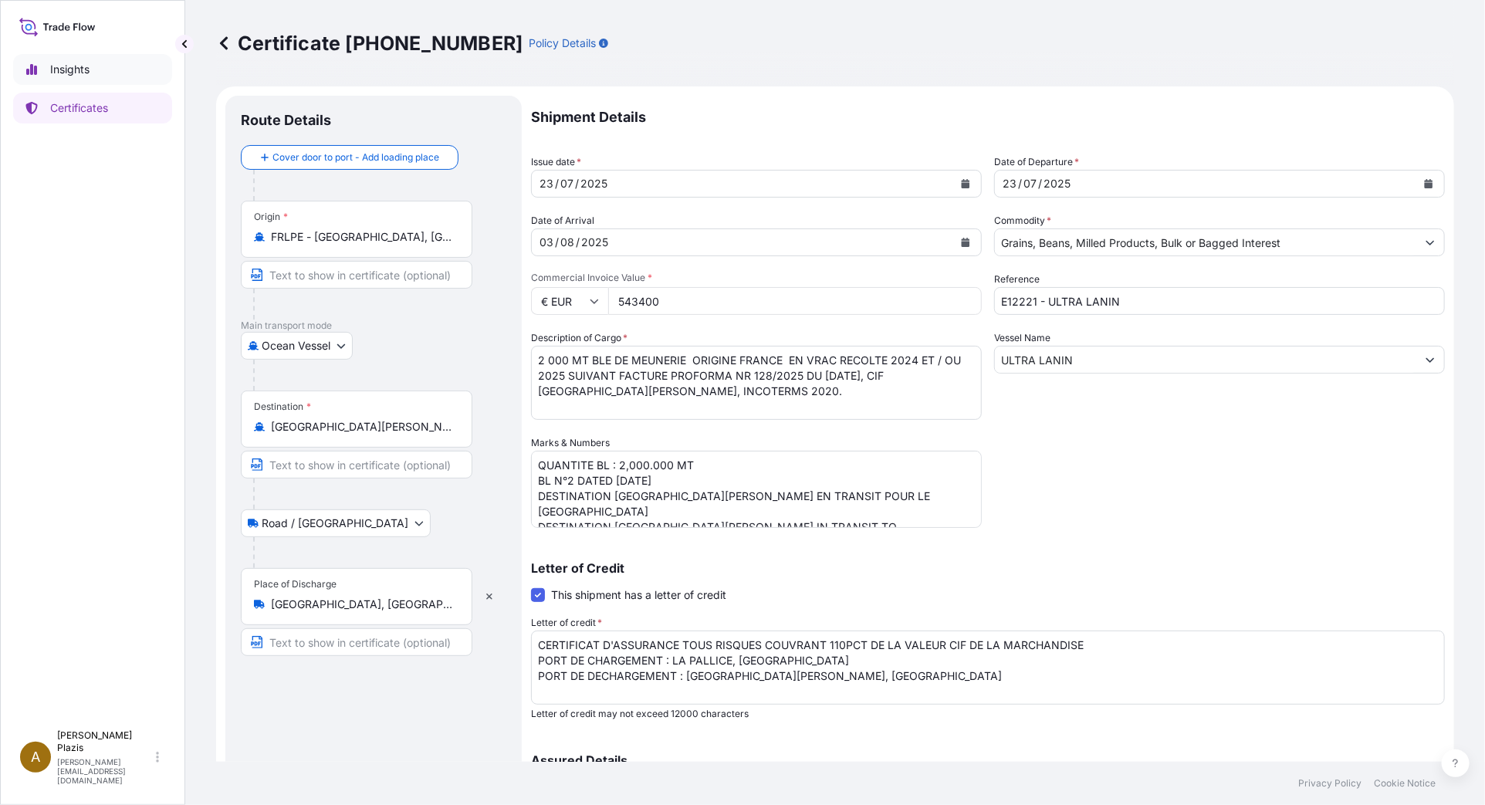
select select "2025"
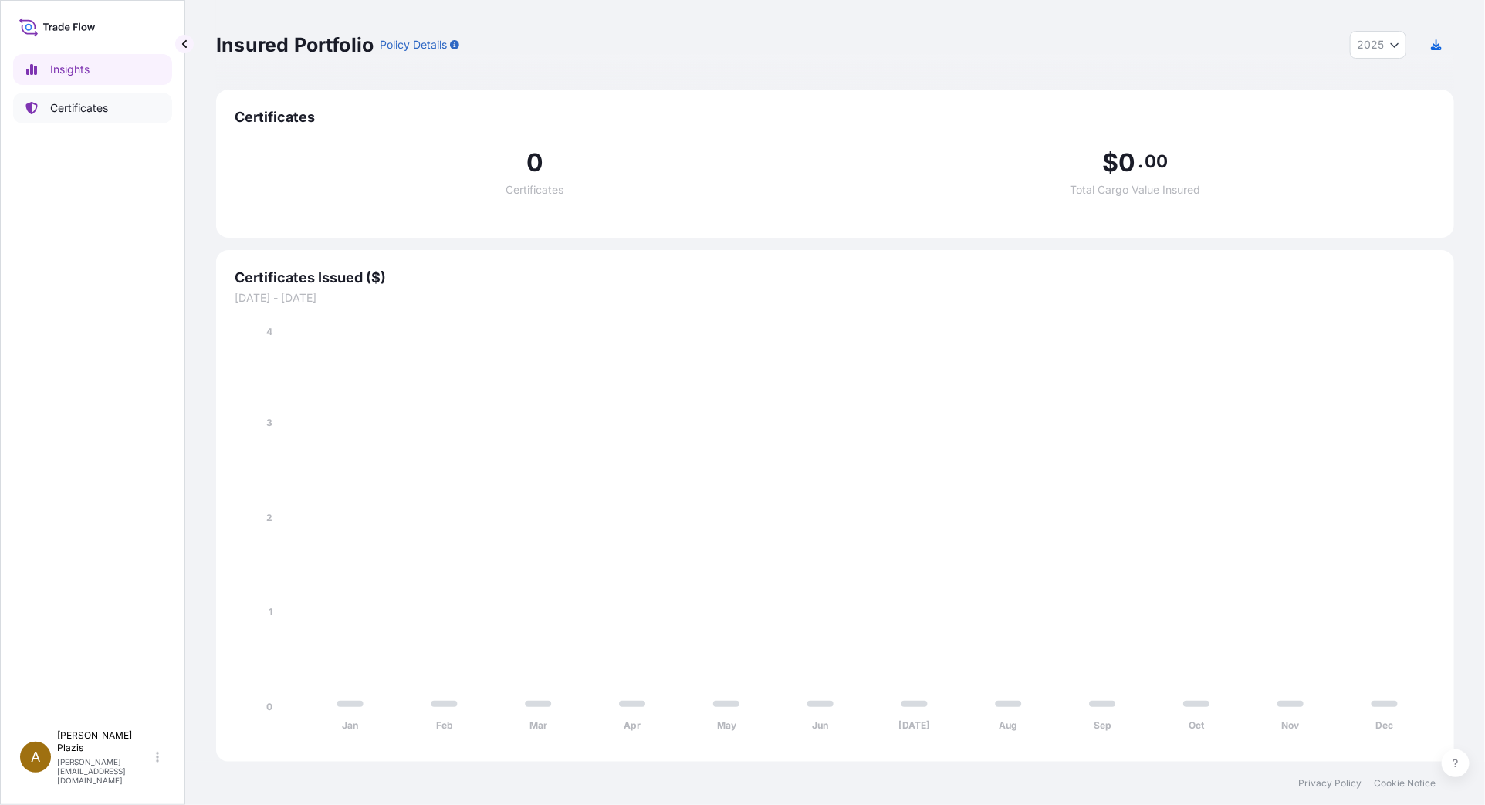
click at [66, 105] on p "Certificates" at bounding box center [79, 107] width 58 height 15
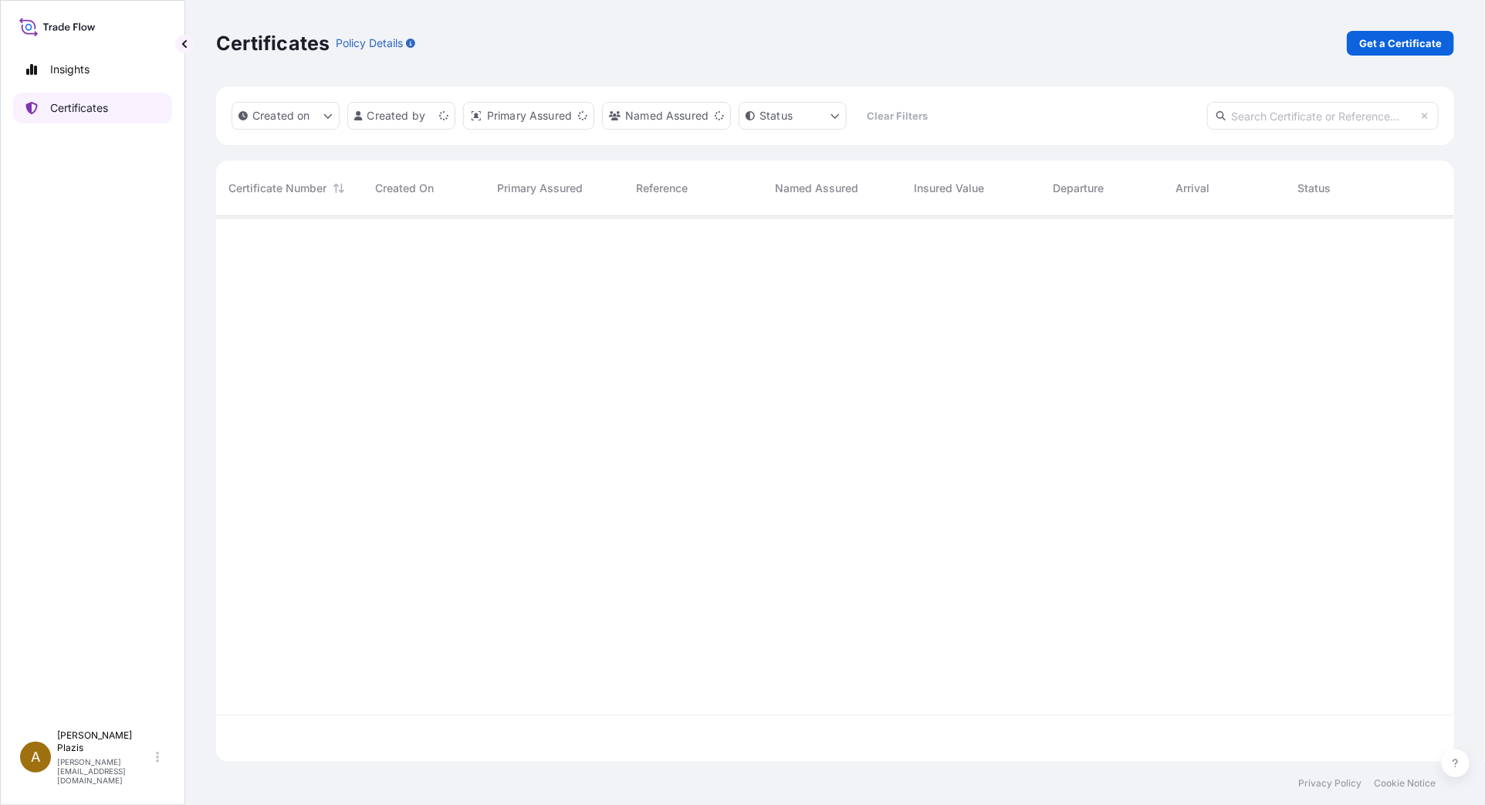
scroll to position [542, 1225]
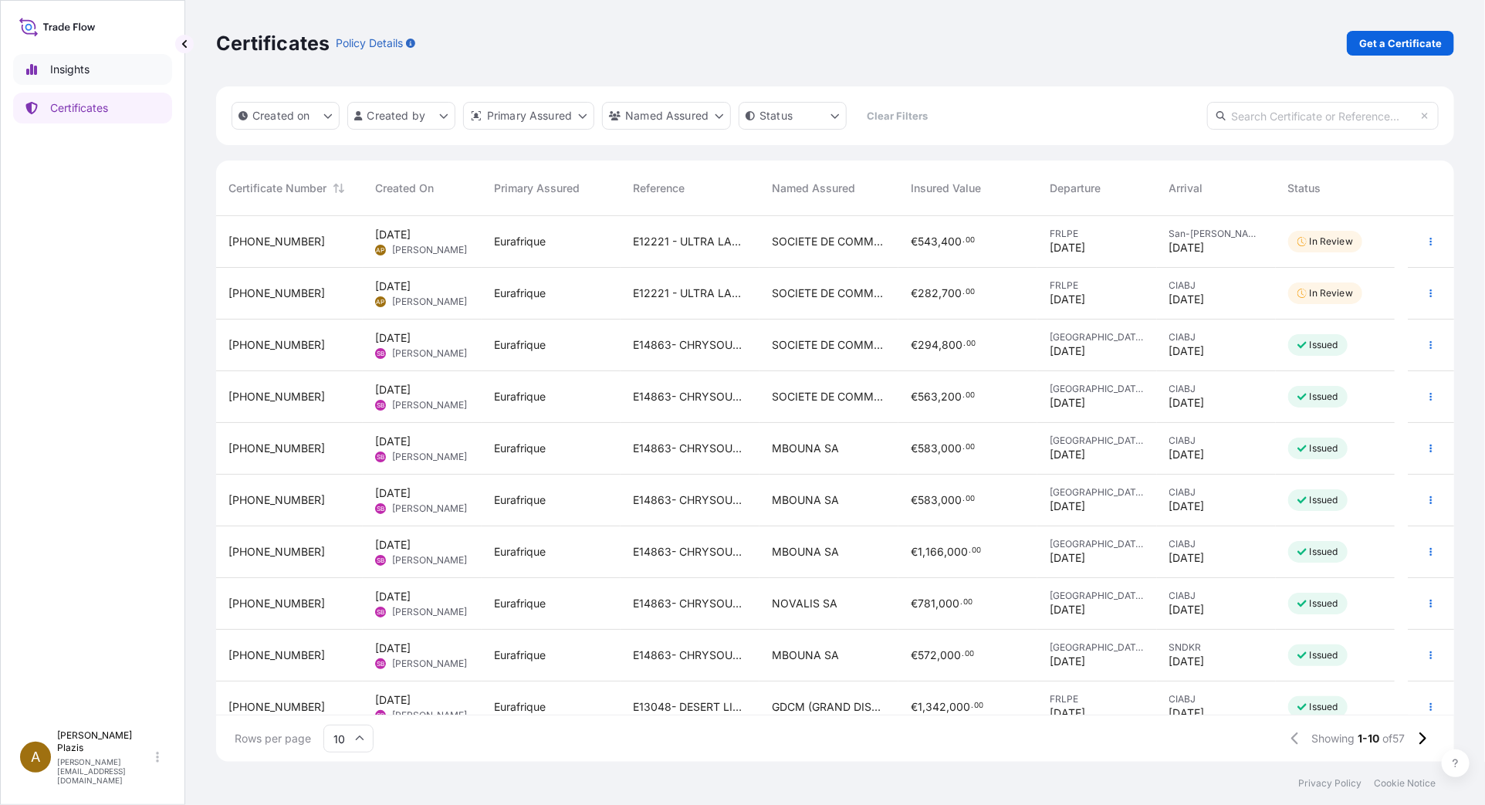
click at [83, 75] on p "Insights" at bounding box center [69, 69] width 39 height 15
select select "2025"
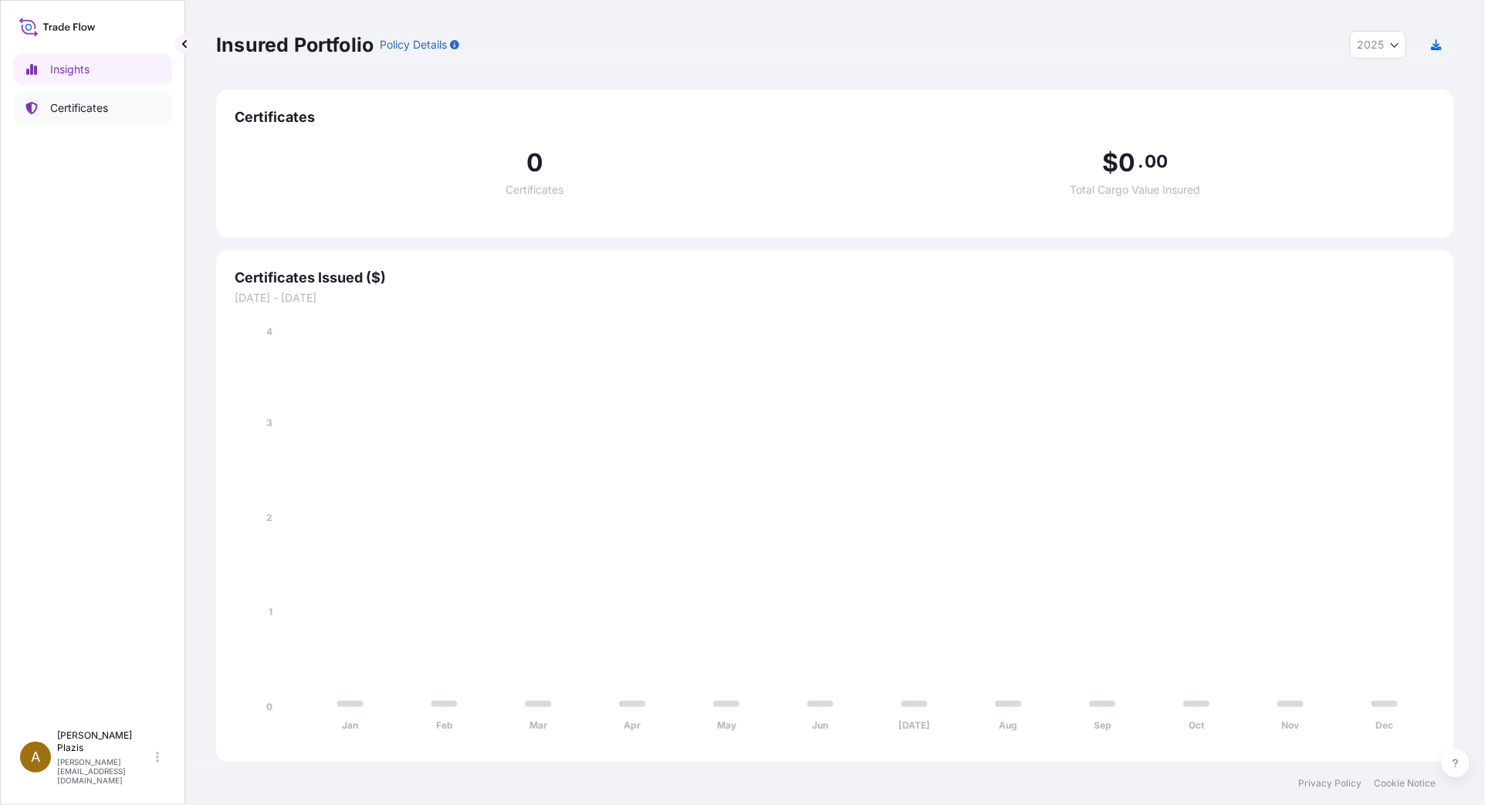
click at [77, 101] on p "Certificates" at bounding box center [79, 107] width 58 height 15
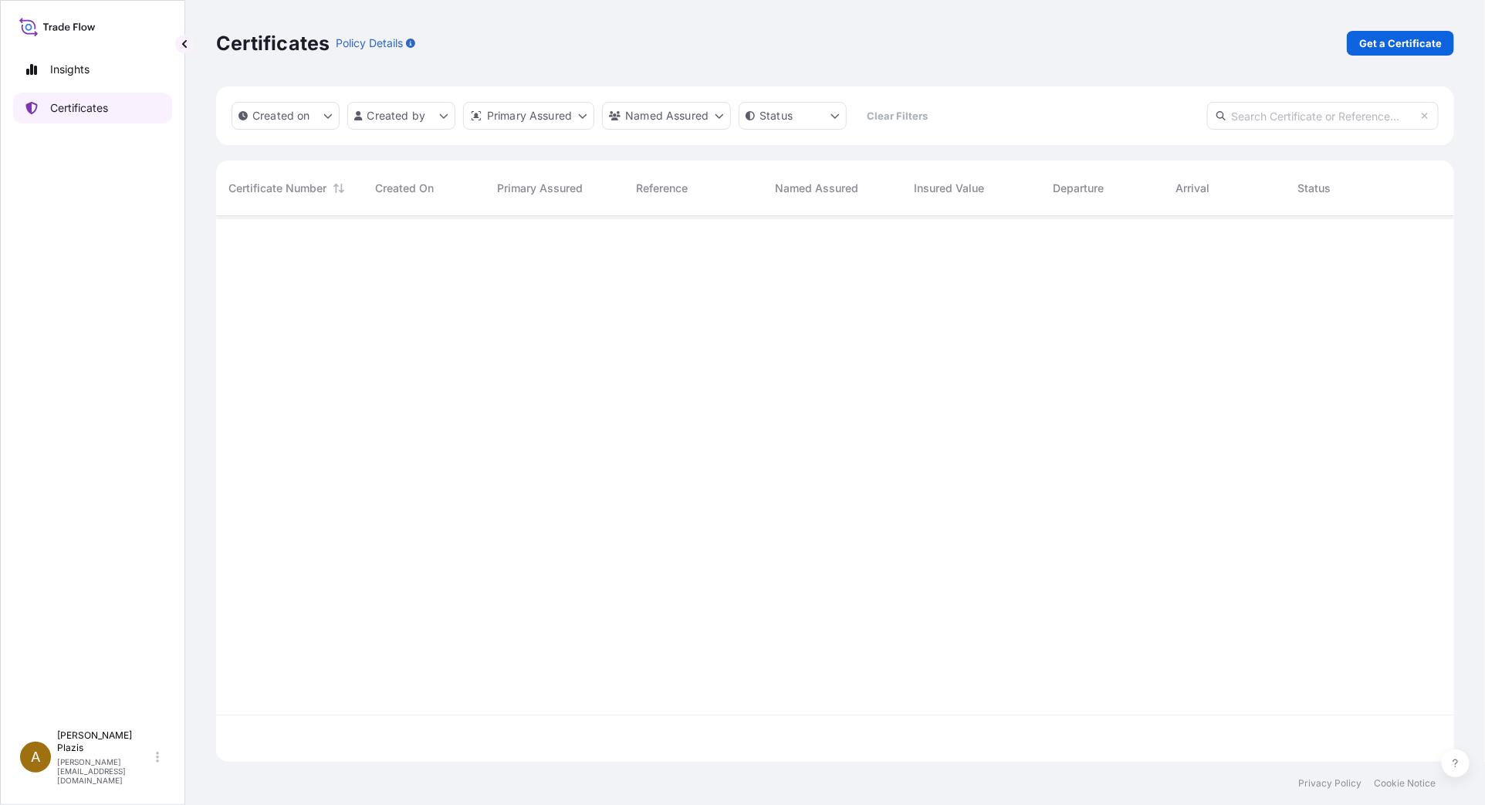
scroll to position [542, 1225]
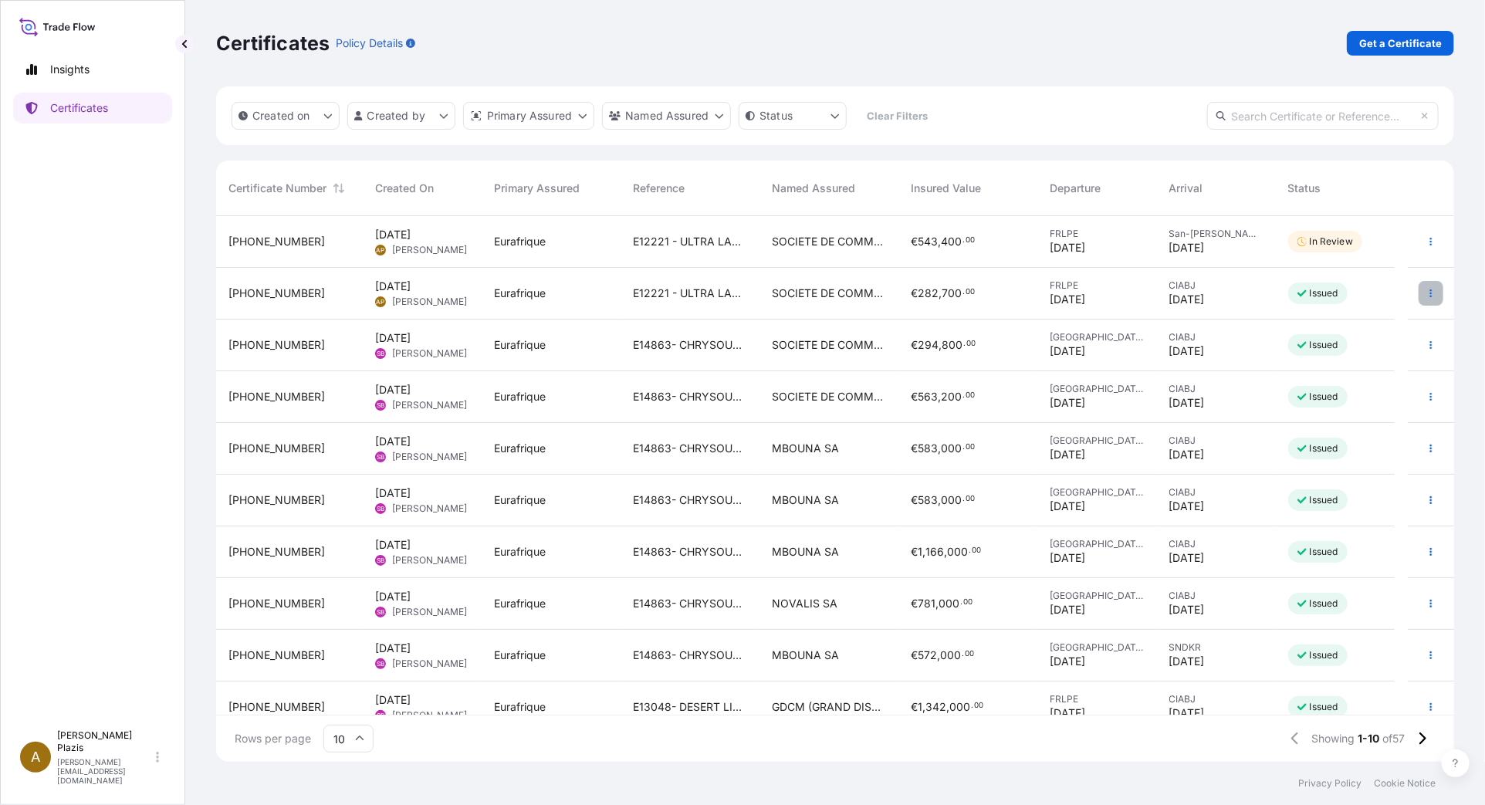
click at [1418, 298] on button "button" at bounding box center [1430, 293] width 25 height 25
click at [1371, 346] on p "Download certificate" at bounding box center [1344, 351] width 104 height 15
click at [60, 67] on p "Insights" at bounding box center [69, 69] width 39 height 15
select select "2025"
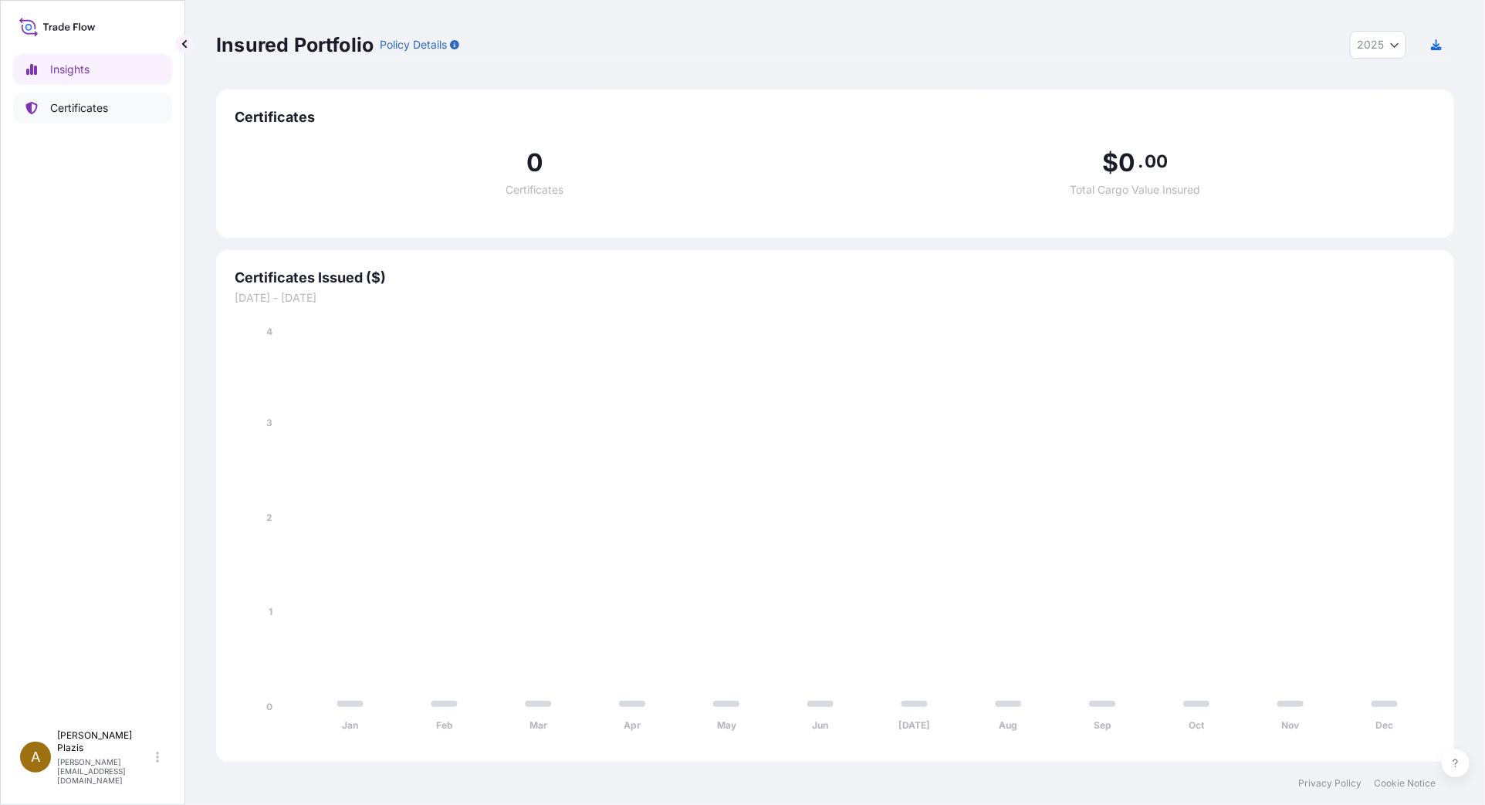
click at [68, 110] on p "Certificates" at bounding box center [79, 107] width 58 height 15
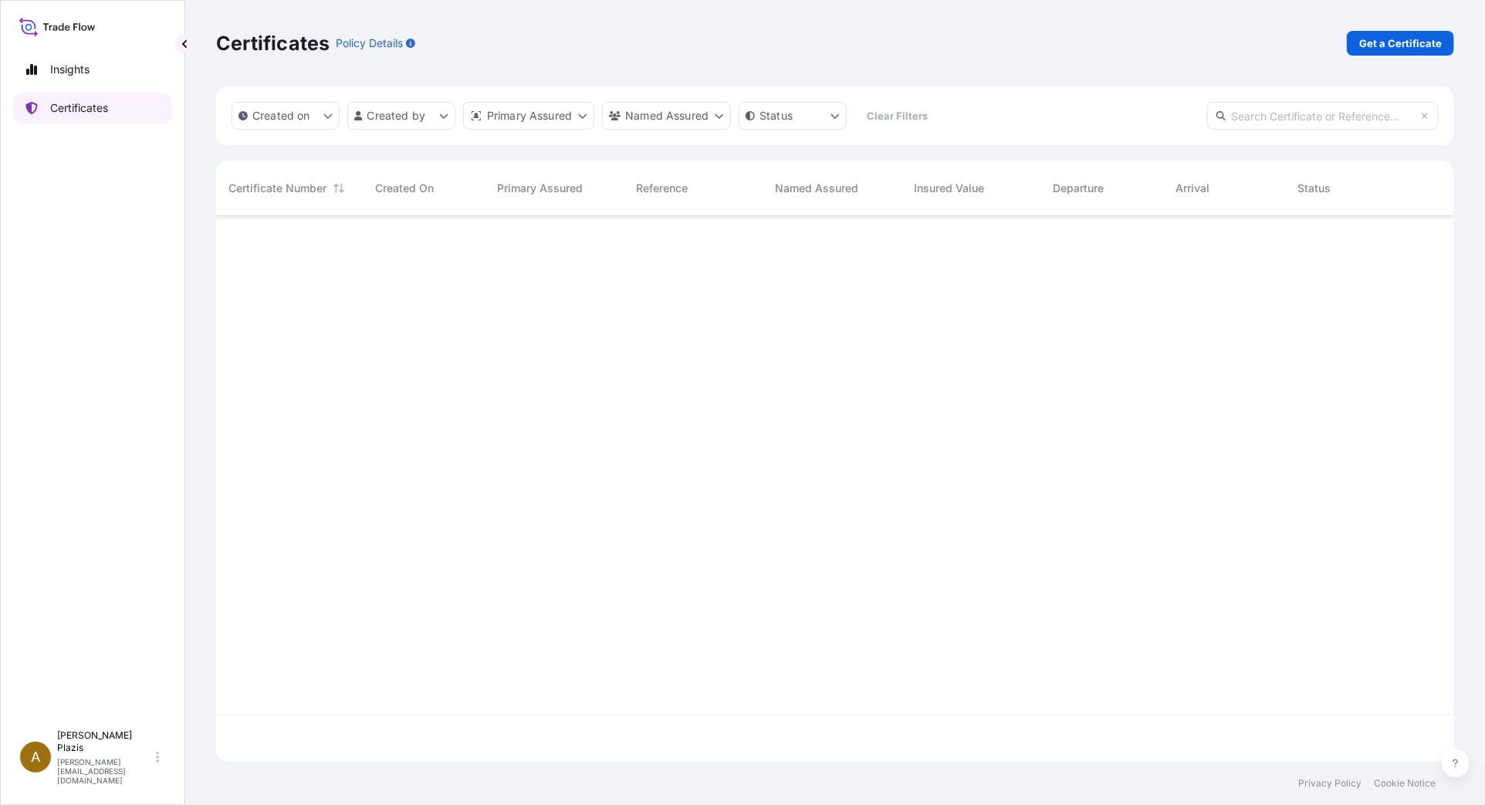
scroll to position [542, 1225]
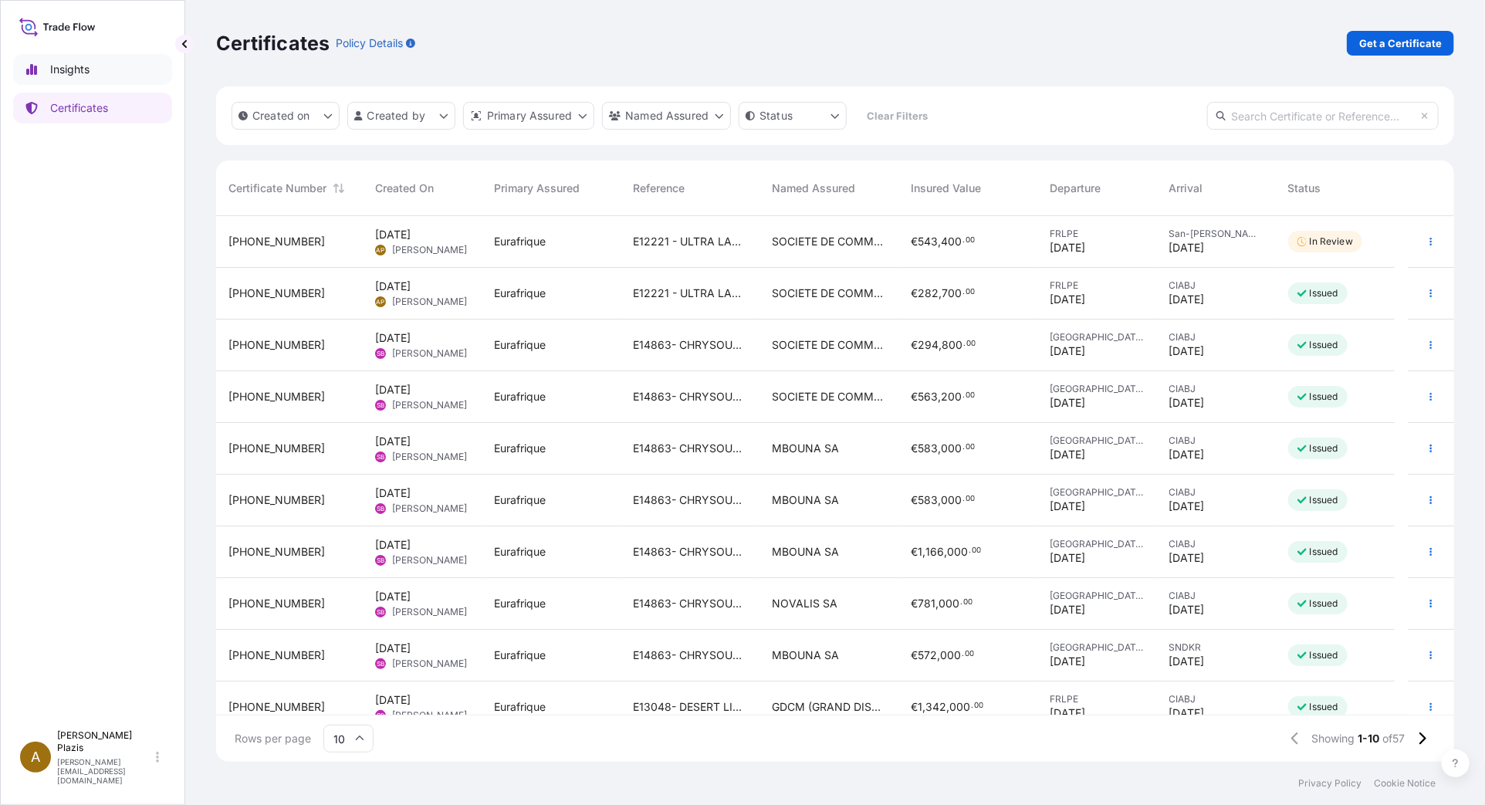
click at [82, 68] on p "Insights" at bounding box center [69, 69] width 39 height 15
select select "2025"
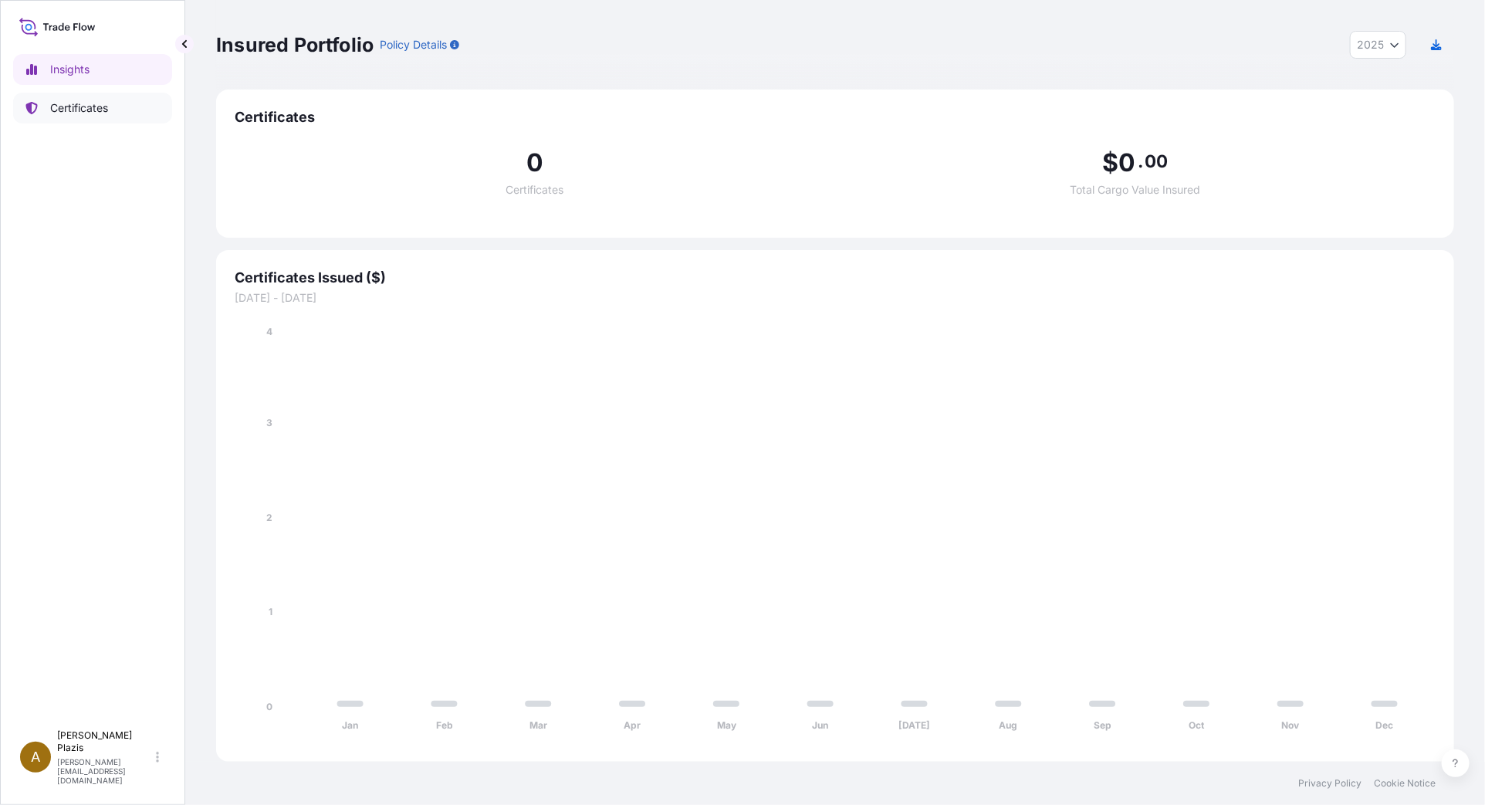
click at [95, 103] on p "Certificates" at bounding box center [79, 107] width 58 height 15
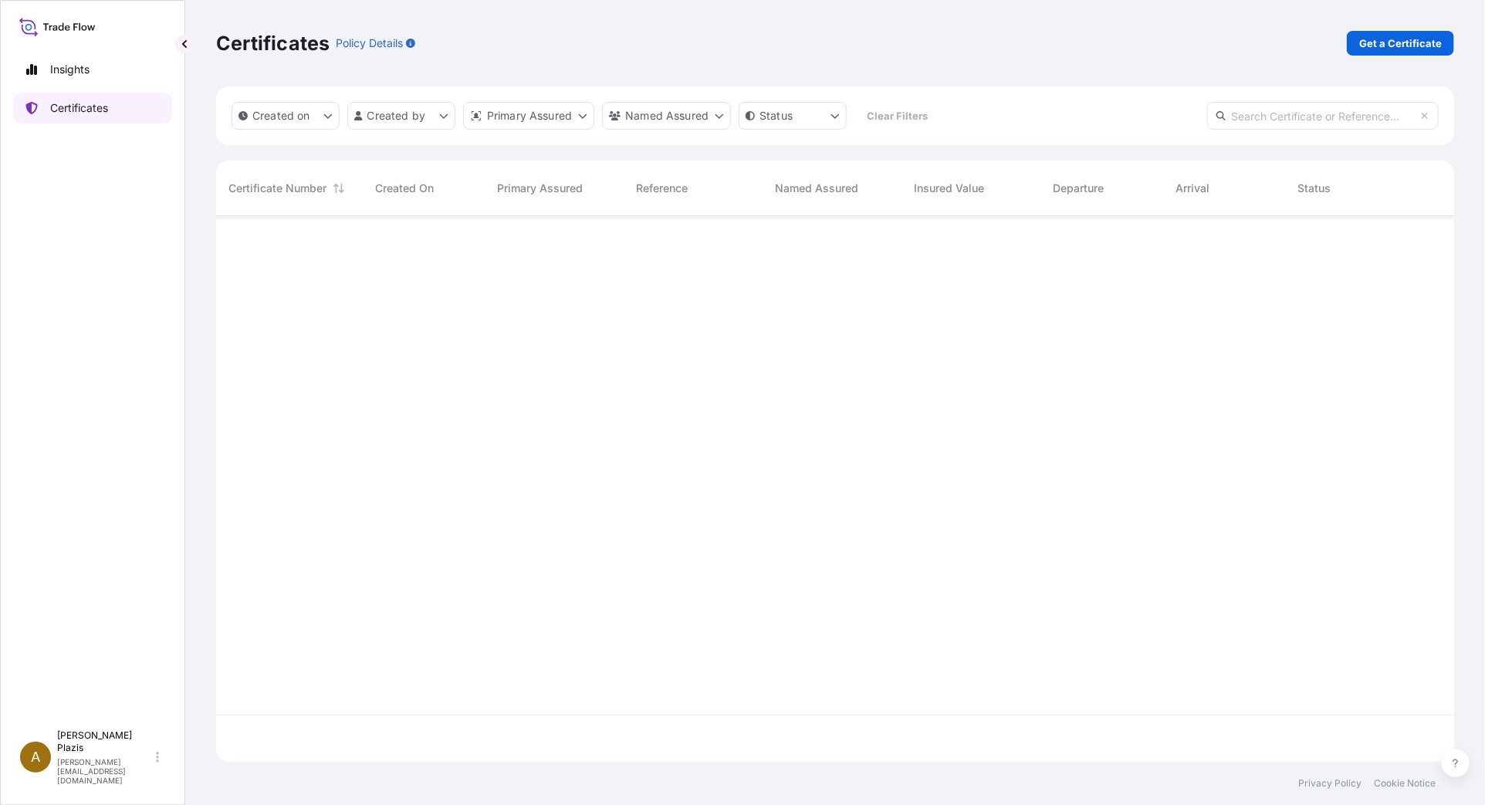
scroll to position [542, 1225]
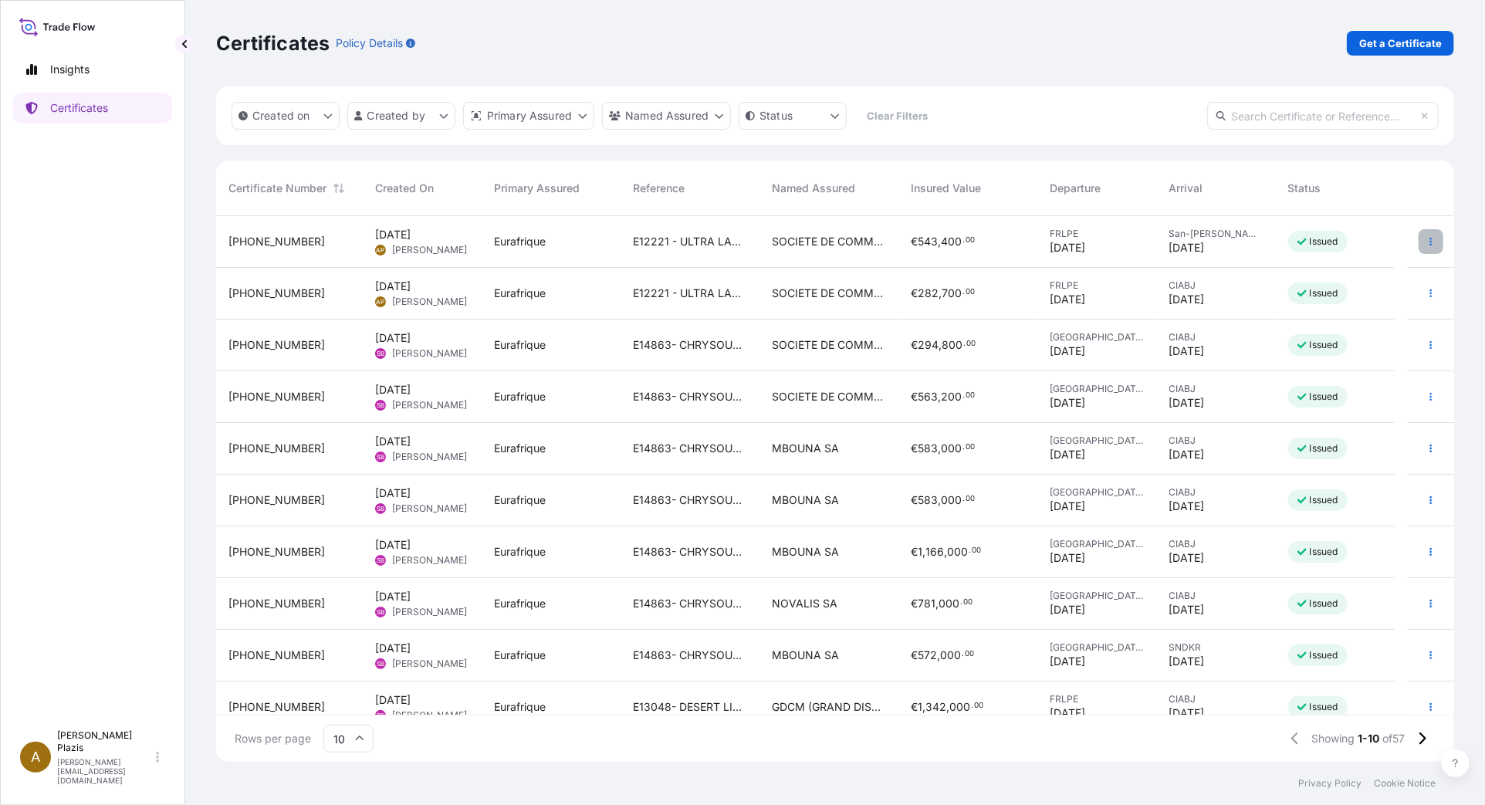
click at [1418, 245] on button "button" at bounding box center [1430, 241] width 25 height 25
click at [1367, 301] on p "Download certificate" at bounding box center [1344, 299] width 104 height 15
